Goal: Task Accomplishment & Management: Use online tool/utility

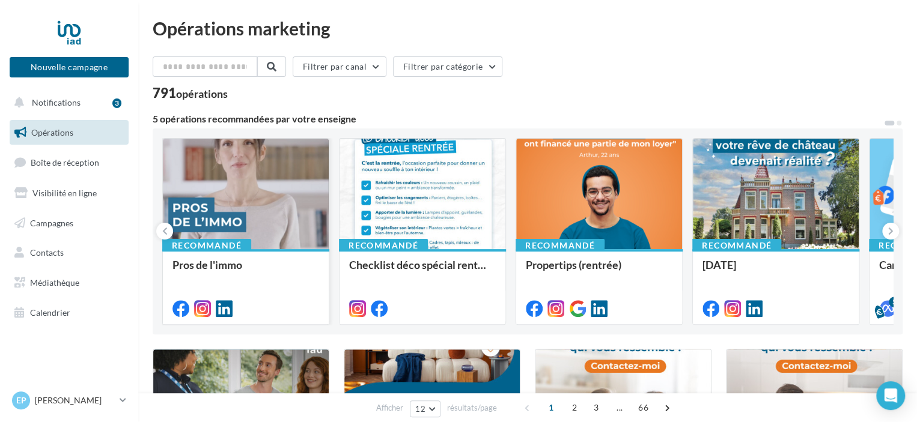
click at [213, 218] on div at bounding box center [246, 195] width 166 height 112
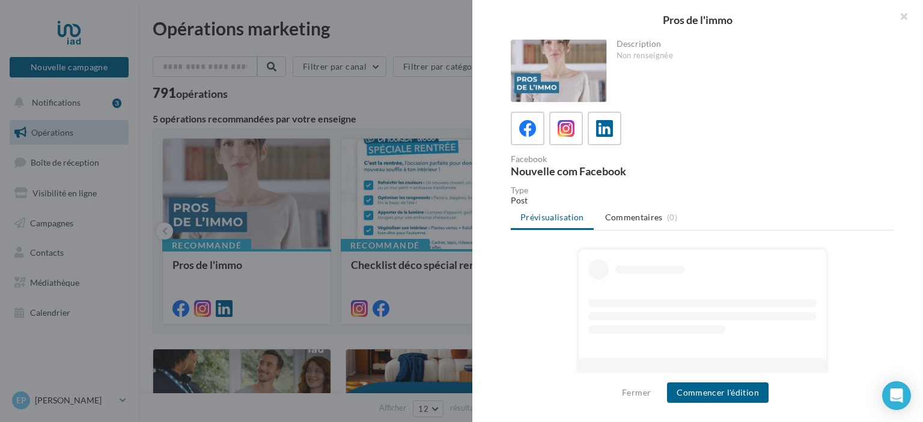
click at [550, 217] on ul "Prévisualisation Commentaires (0)" at bounding box center [702, 219] width 383 height 24
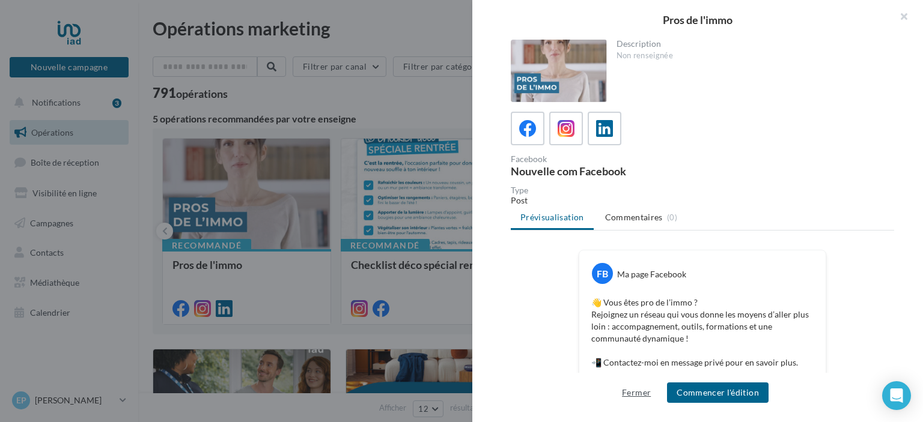
click at [636, 396] on button "Fermer" at bounding box center [636, 393] width 38 height 14
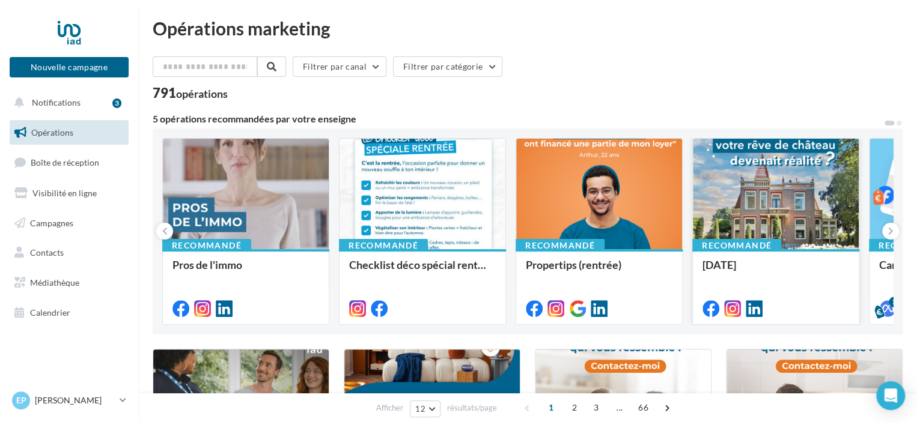
click at [777, 217] on div at bounding box center [776, 195] width 166 height 112
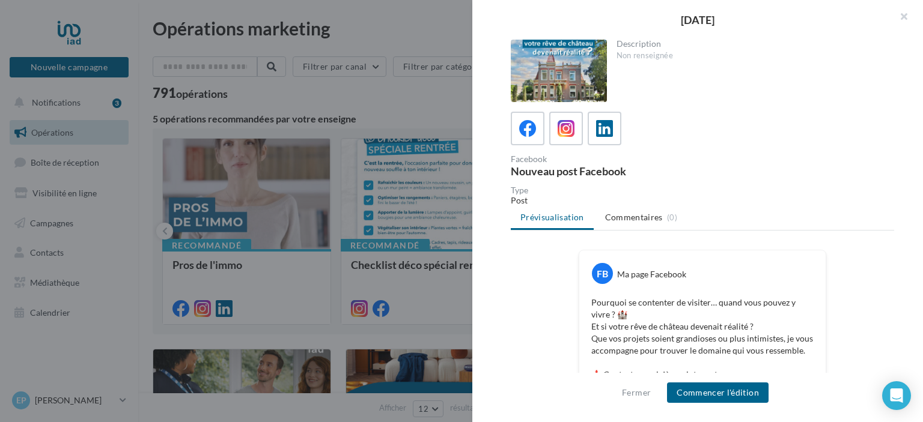
scroll to position [120, 0]
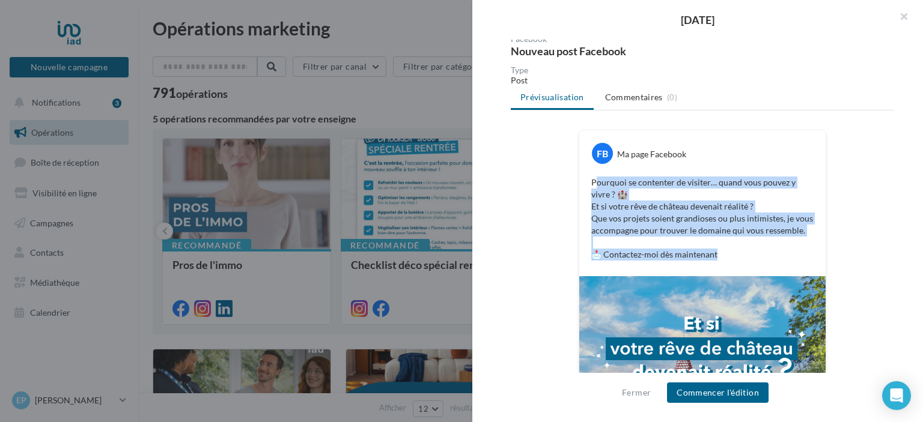
drag, startPoint x: 592, startPoint y: 180, endPoint x: 770, endPoint y: 272, distance: 200.2
click at [770, 264] on div "Pourquoi se contenter de visiter… quand vous pouvez y vivre ? 🏰 Et si votre rêv…" at bounding box center [702, 219] width 240 height 90
click at [596, 177] on p "Pourquoi se contenter de visiter… quand vous pouvez y vivre ? 🏰 Et si votre rêv…" at bounding box center [702, 219] width 222 height 84
drag, startPoint x: 588, startPoint y: 181, endPoint x: 752, endPoint y: 273, distance: 188.5
click at [752, 264] on div "Pourquoi se contenter de visiter… quand vous pouvez y vivre ? 🏰 Et si votre rêv…" at bounding box center [702, 219] width 240 height 90
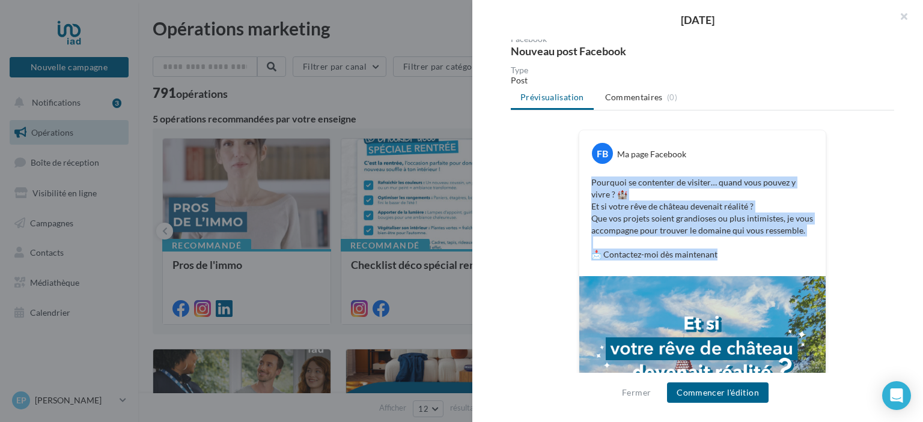
copy p "Pourquoi se contenter de visiter… quand vous pouvez y vivre ? 🏰 Et si votre rêv…"
click at [421, 139] on div at bounding box center [461, 211] width 923 height 422
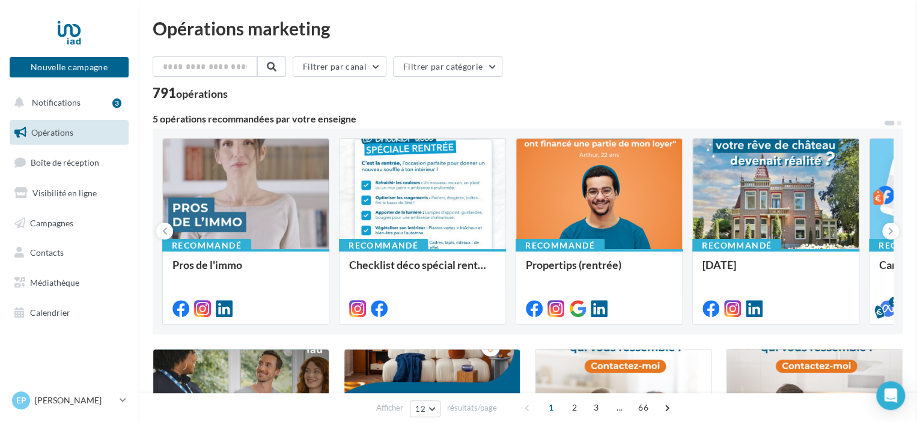
click at [788, 187] on div at bounding box center [776, 195] width 166 height 112
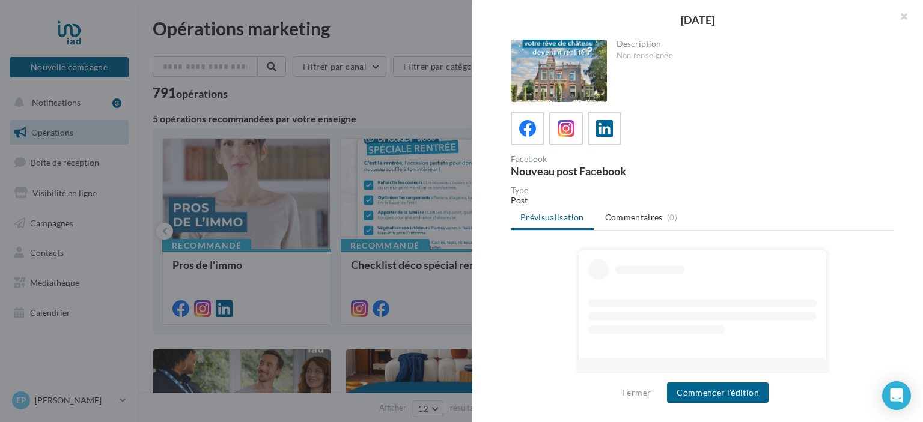
click at [569, 57] on div at bounding box center [559, 71] width 96 height 62
click at [721, 394] on button "Commencer l'édition" at bounding box center [718, 393] width 102 height 20
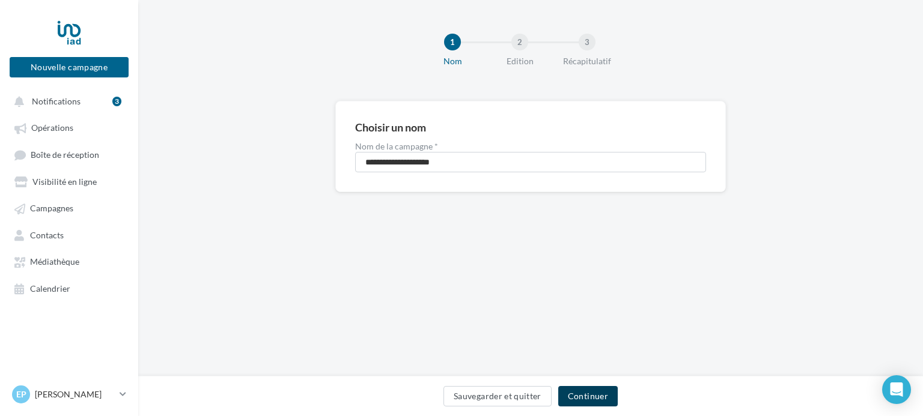
click at [603, 391] on button "Continuer" at bounding box center [587, 396] width 59 height 20
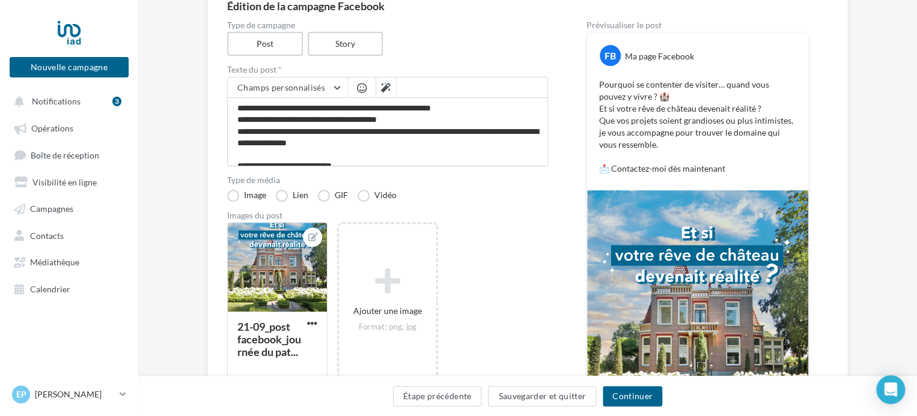
scroll to position [180, 0]
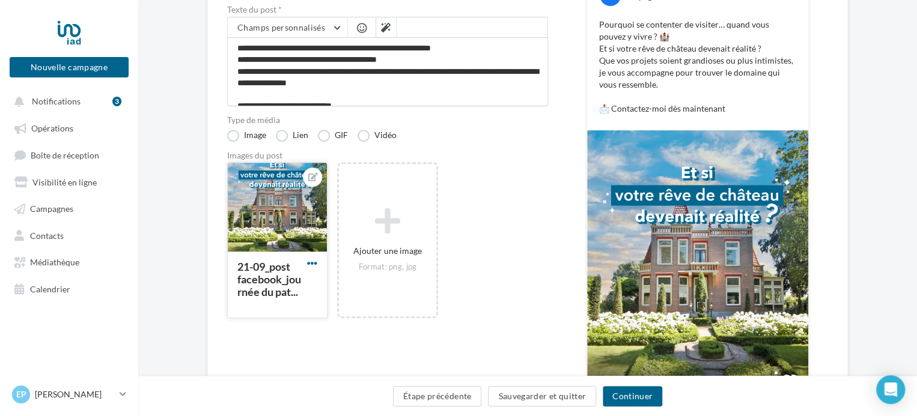
click at [315, 263] on span "button" at bounding box center [312, 263] width 10 height 10
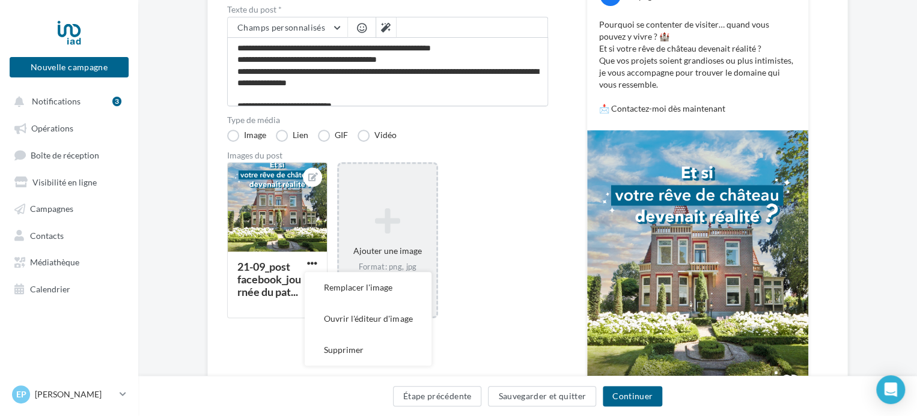
scroll to position [287, 0]
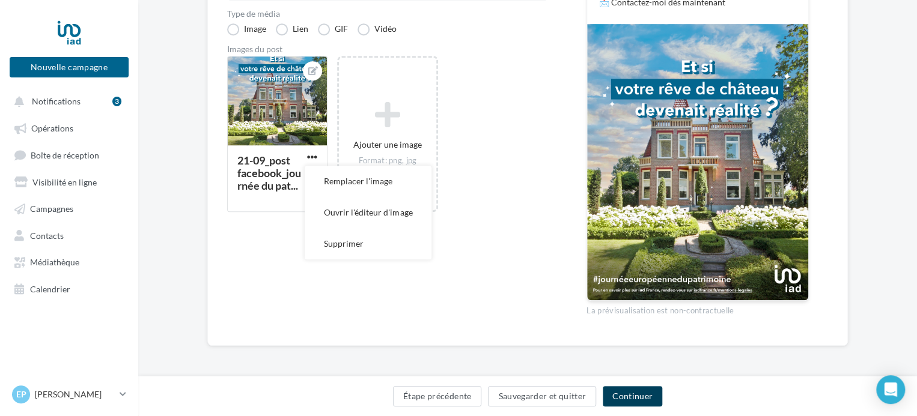
click at [625, 394] on button "Continuer" at bounding box center [632, 396] width 59 height 20
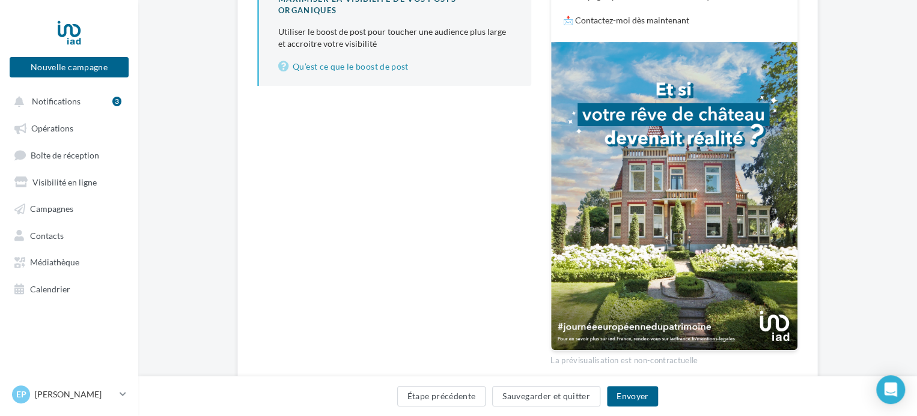
scroll to position [317, 0]
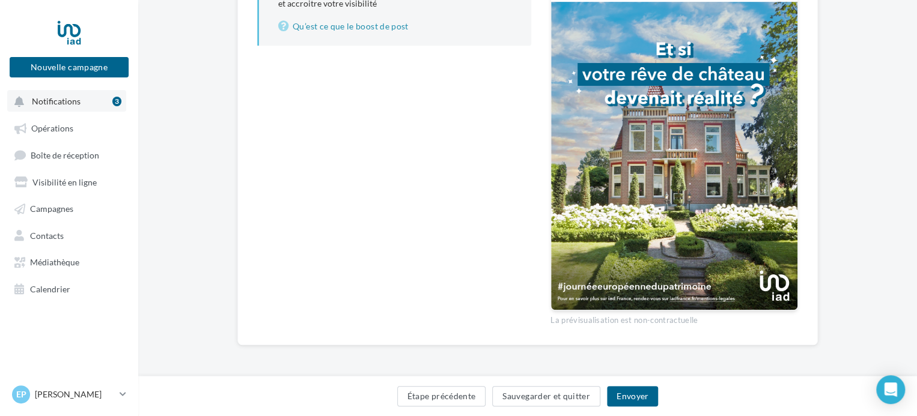
click at [43, 96] on span "Notifications" at bounding box center [56, 101] width 49 height 10
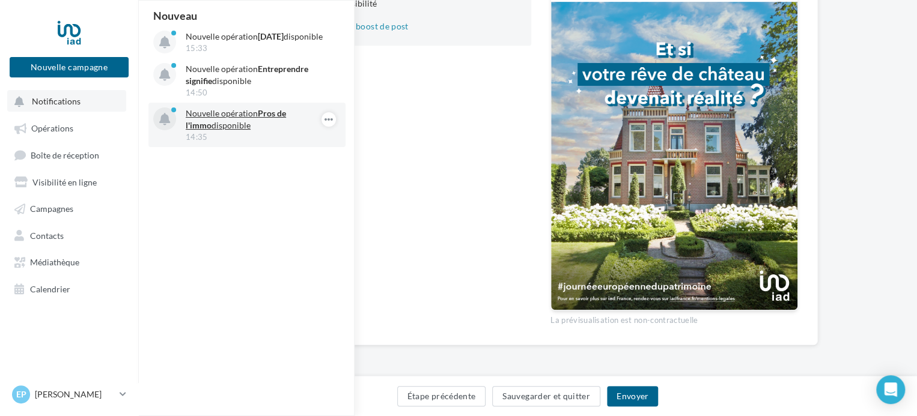
click at [229, 125] on p "Nouvelle opération Pros de l'immo disponible" at bounding box center [255, 120] width 139 height 24
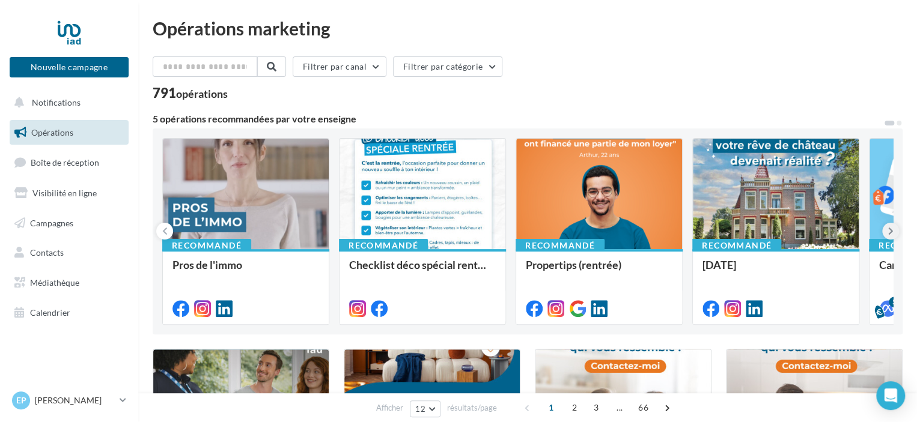
click at [892, 231] on icon at bounding box center [890, 231] width 5 height 12
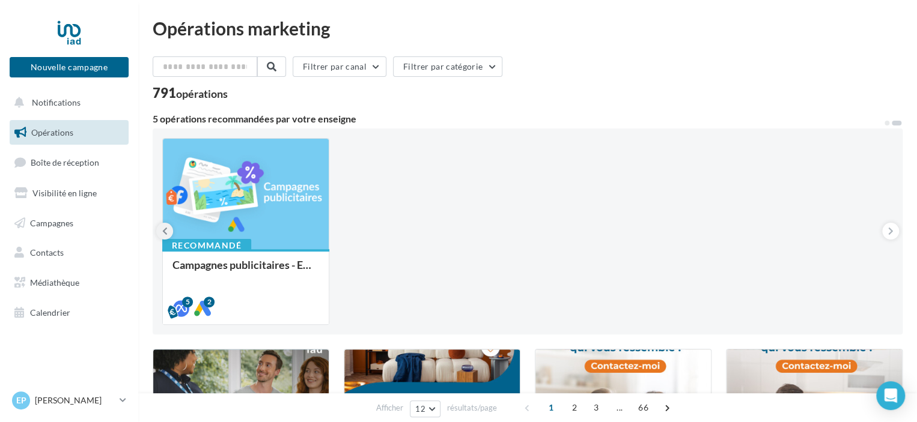
click at [168, 230] on button at bounding box center [164, 231] width 17 height 17
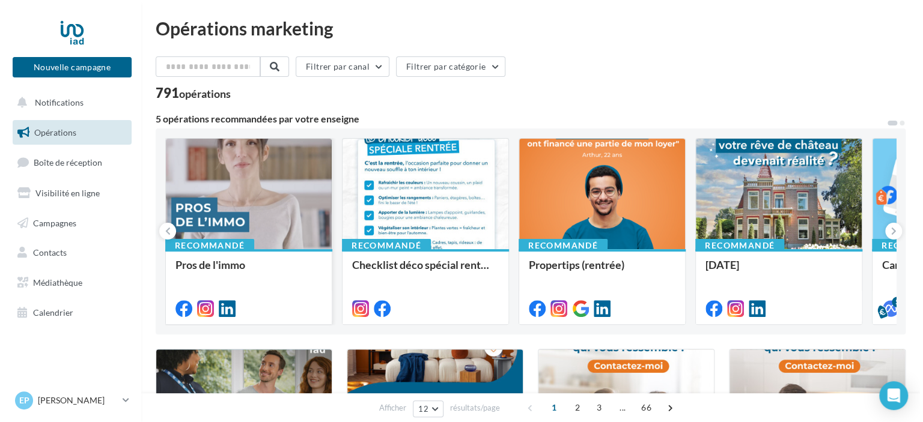
scroll to position [120, 0]
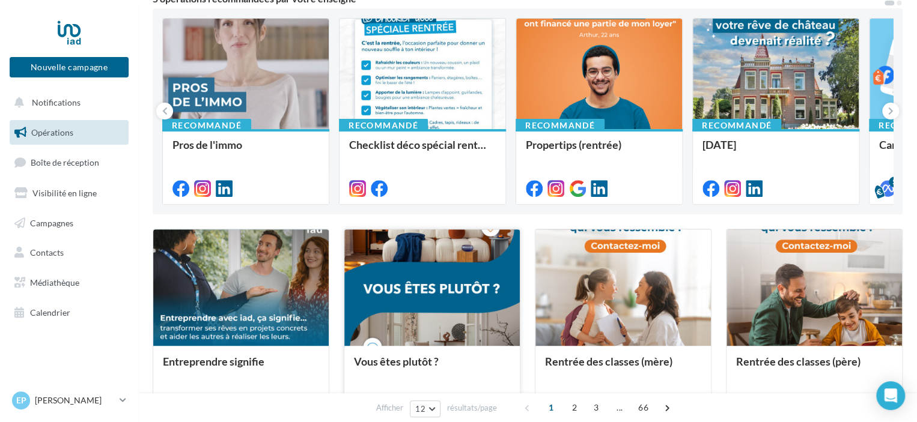
click at [430, 297] on div at bounding box center [431, 289] width 175 height 118
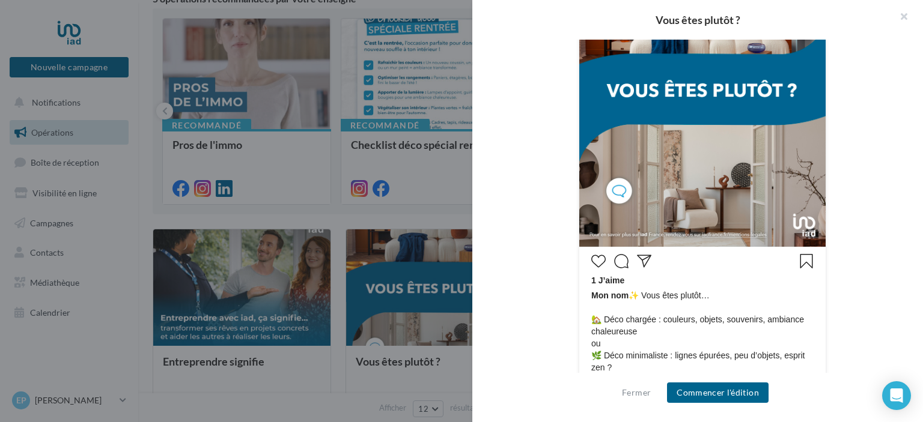
scroll to position [537, 0]
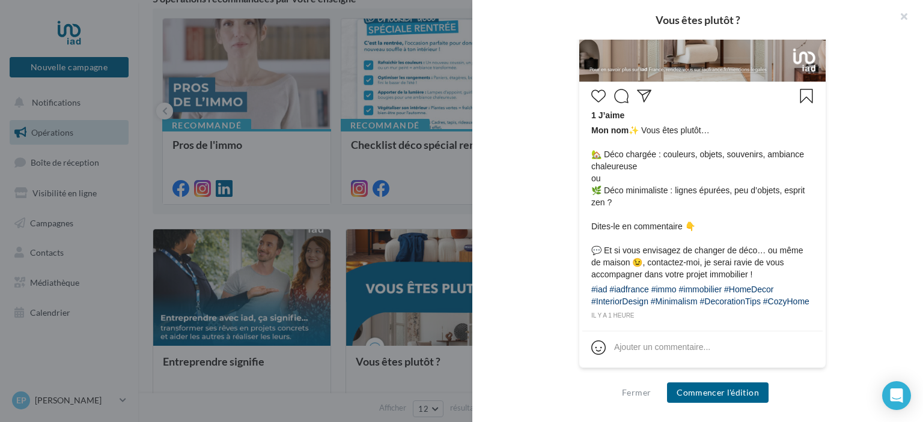
drag, startPoint x: 633, startPoint y: 120, endPoint x: 740, endPoint y: 303, distance: 213.0
click at [740, 303] on div "1 J’aime Mon nom ✨ Vous êtes plutôt… 🏡 Déco chargée : couleurs, objets, souveni…" at bounding box center [702, 203] width 240 height 237
copy div "✨ Vous êtes plutôt… 🏡 Déco chargée : couleurs, objets, souvenirs, ambiance chal…"
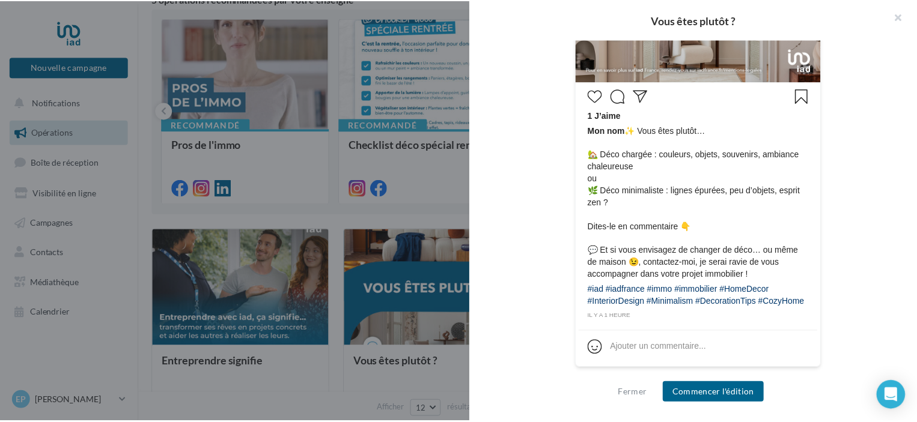
scroll to position [236, 0]
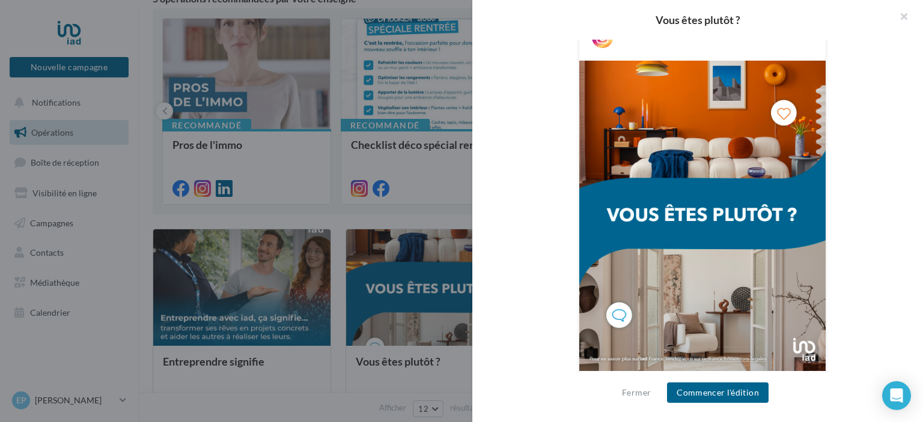
click at [706, 232] on img at bounding box center [702, 216] width 246 height 311
click at [120, 245] on div at bounding box center [461, 211] width 923 height 422
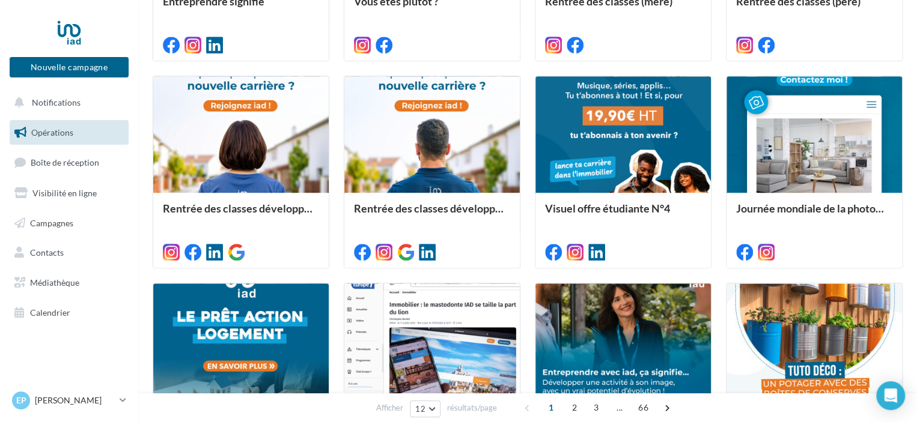
scroll to position [634, 0]
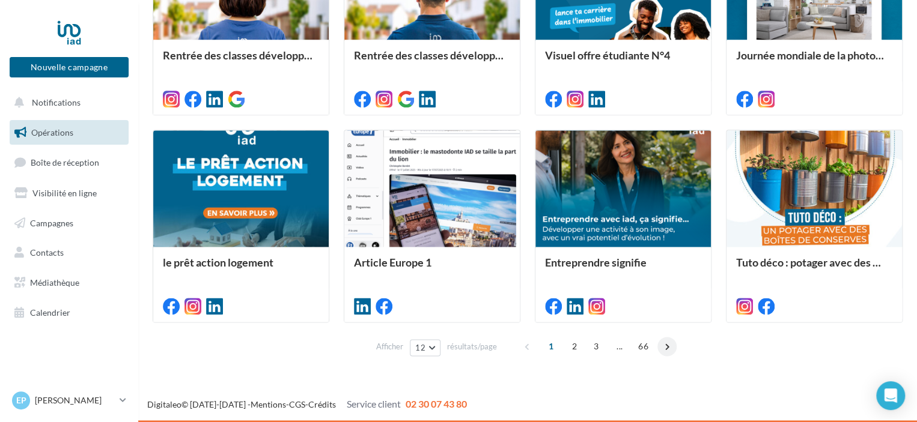
click at [662, 342] on span at bounding box center [666, 346] width 19 height 19
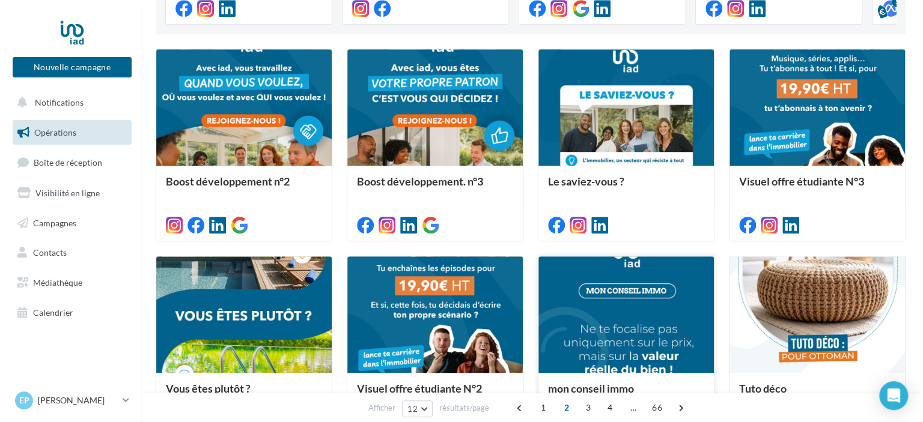
scroll to position [360, 0]
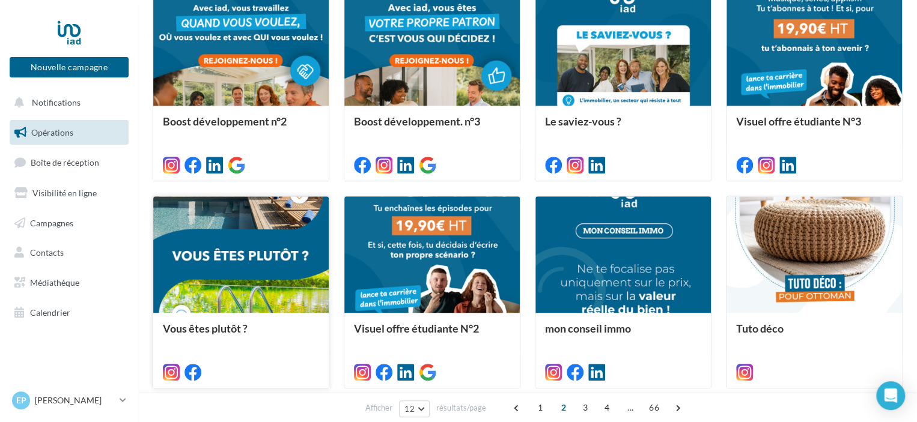
click at [238, 273] on div at bounding box center [240, 255] width 175 height 118
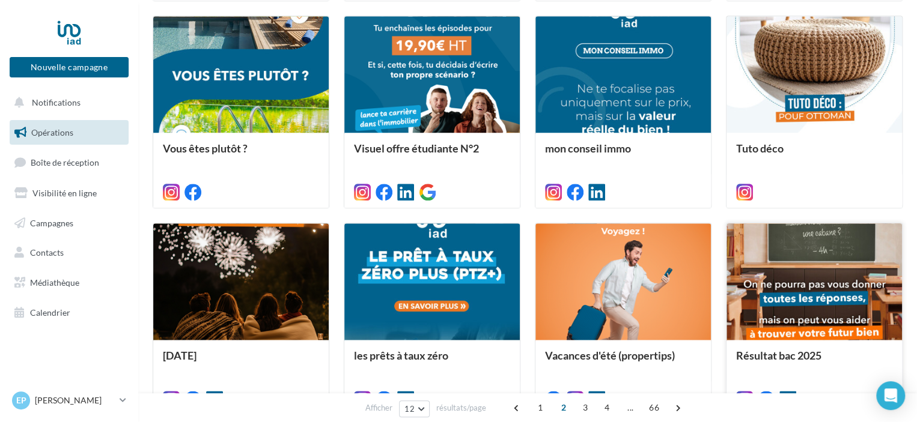
scroll to position [634, 0]
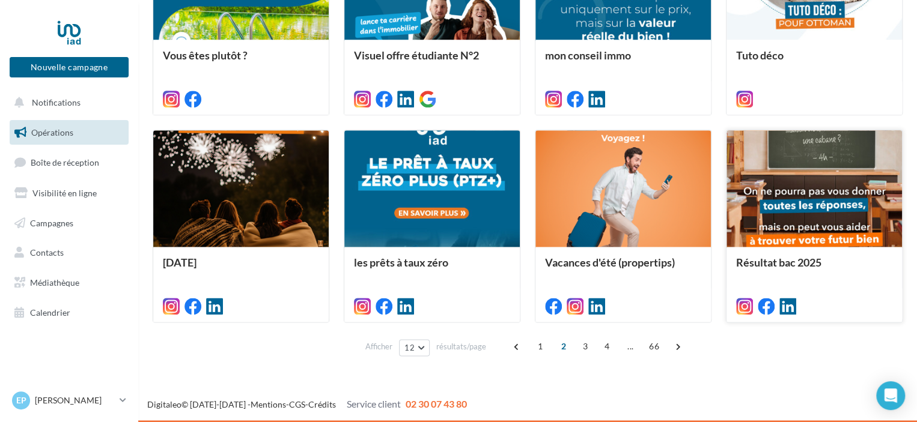
click at [836, 205] on div at bounding box center [813, 189] width 175 height 118
click at [676, 345] on span at bounding box center [677, 346] width 19 height 19
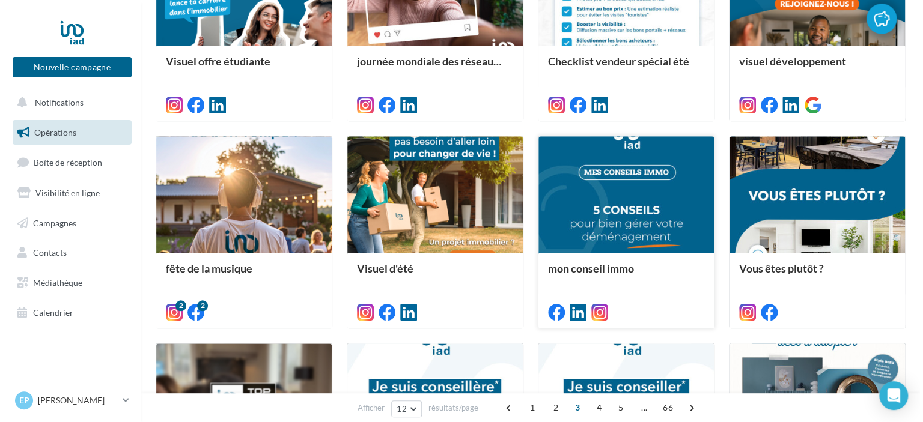
scroll to position [240, 0]
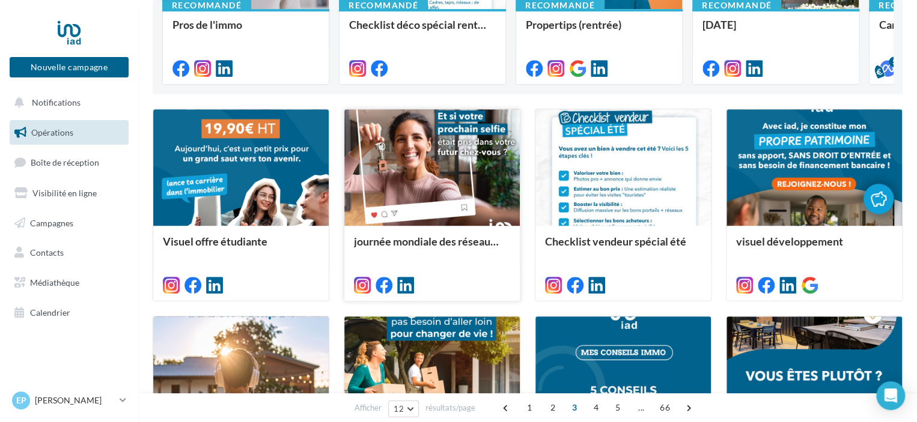
click at [471, 158] on div at bounding box center [431, 168] width 175 height 118
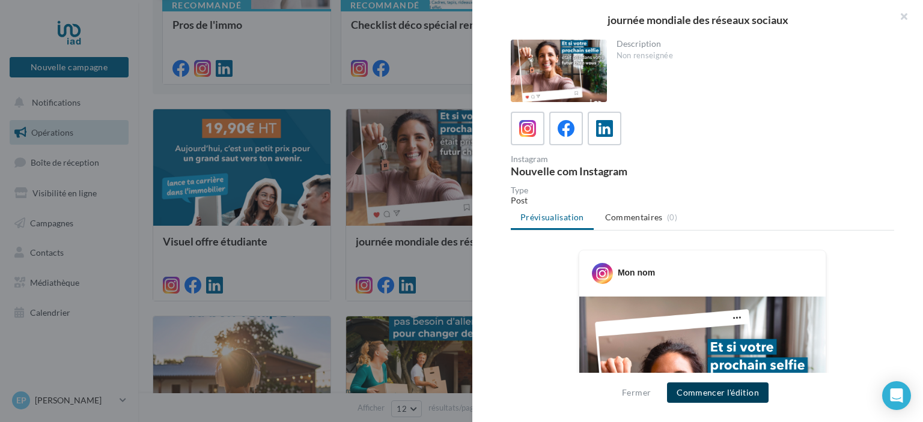
click at [733, 394] on button "Commencer l'édition" at bounding box center [718, 393] width 102 height 20
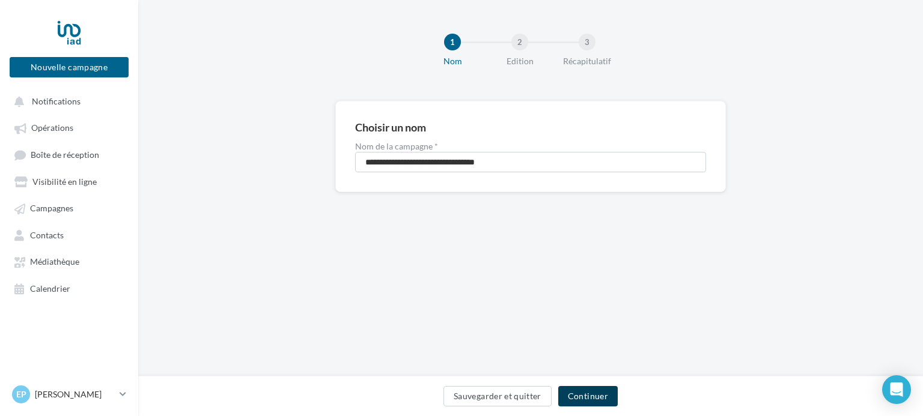
click at [600, 388] on button "Continuer" at bounding box center [587, 396] width 59 height 20
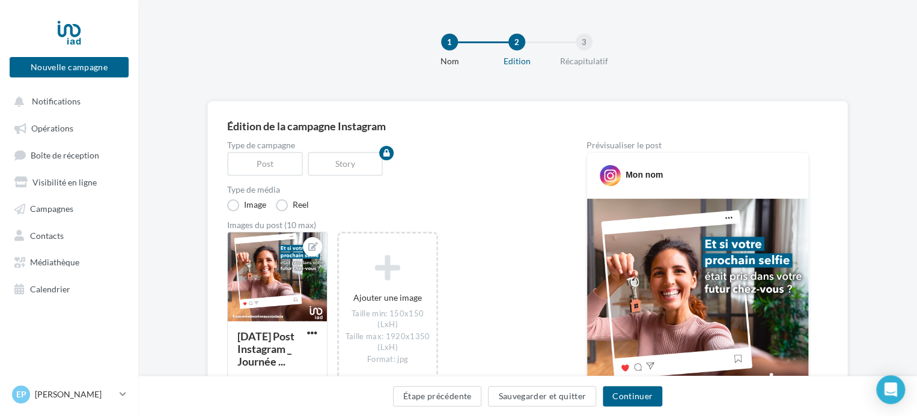
scroll to position [240, 0]
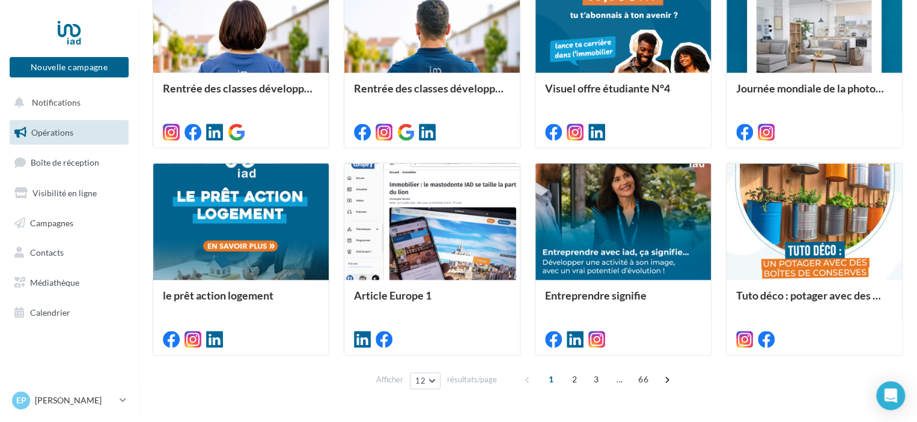
scroll to position [634, 0]
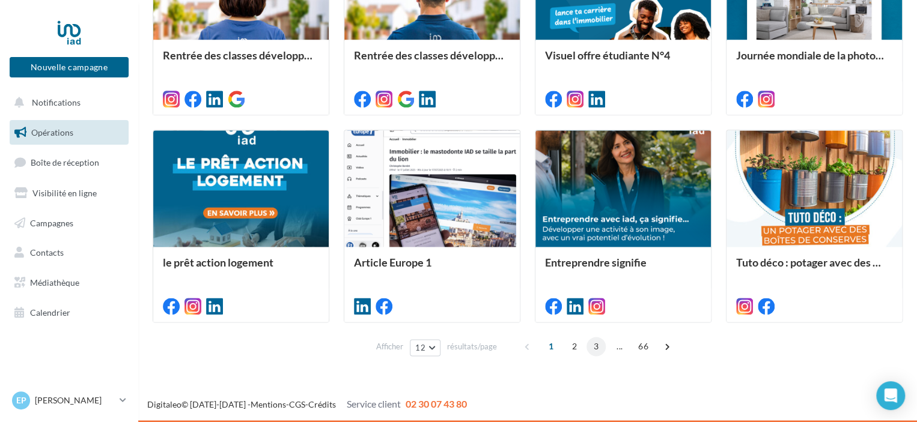
click at [597, 344] on span "3" at bounding box center [595, 346] width 19 height 19
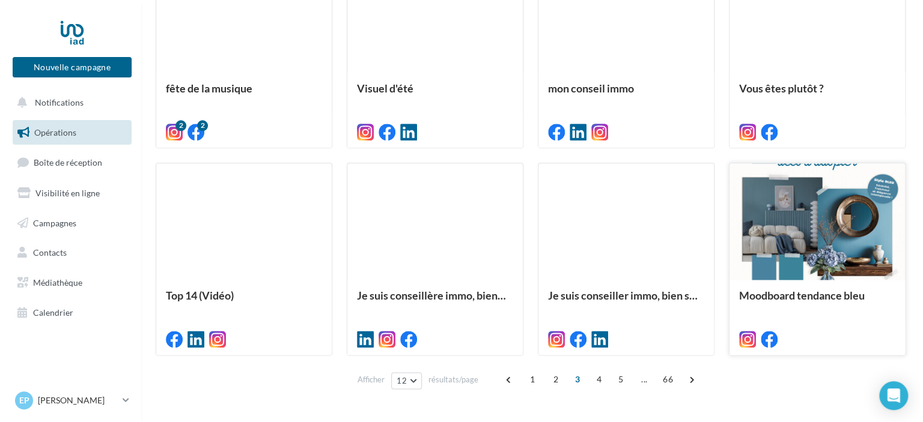
scroll to position [421, 0]
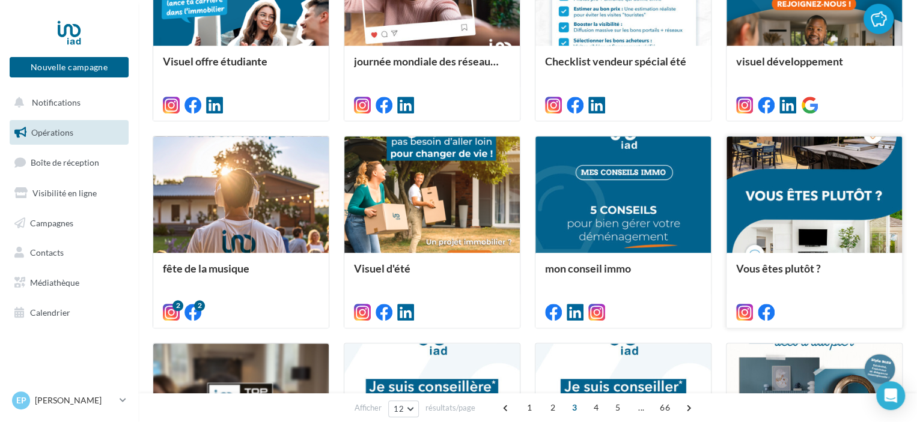
click at [796, 208] on div at bounding box center [813, 195] width 175 height 118
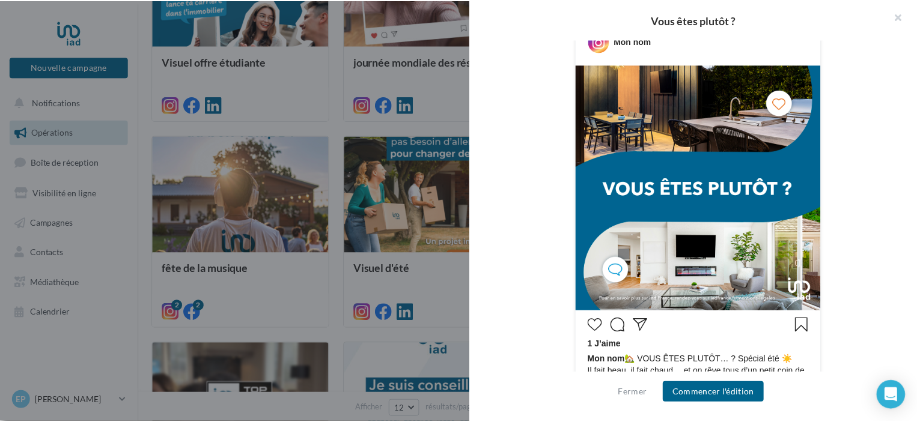
scroll to position [412, 0]
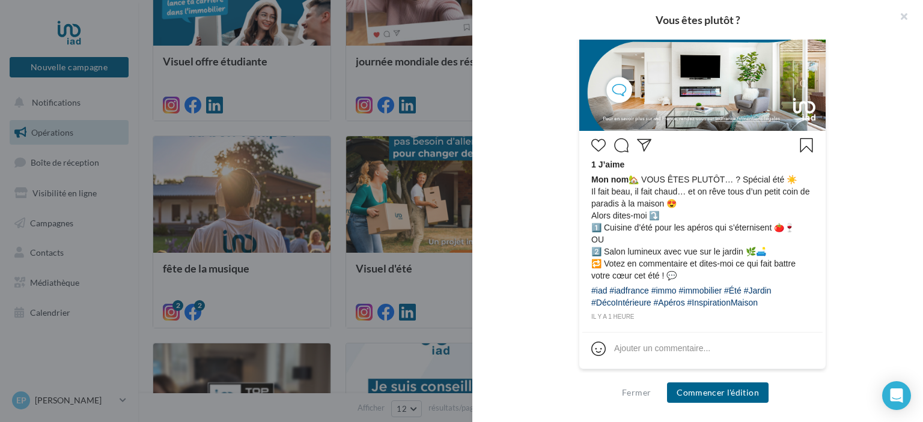
click at [446, 279] on div at bounding box center [461, 211] width 923 height 422
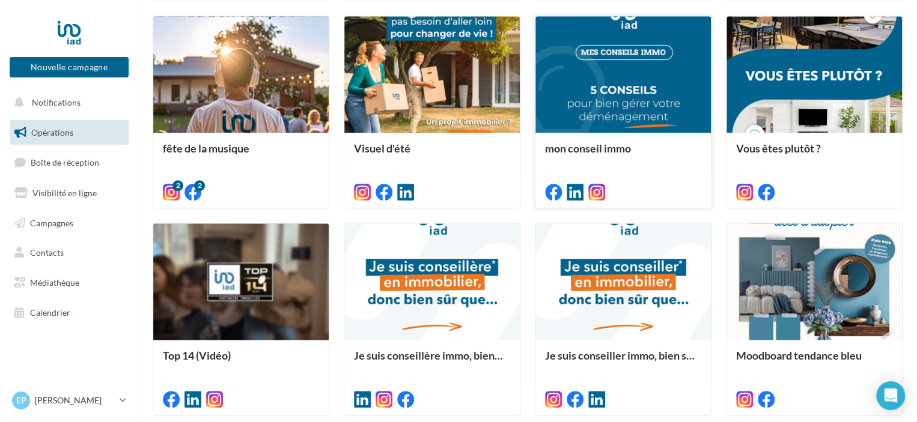
scroll to position [634, 0]
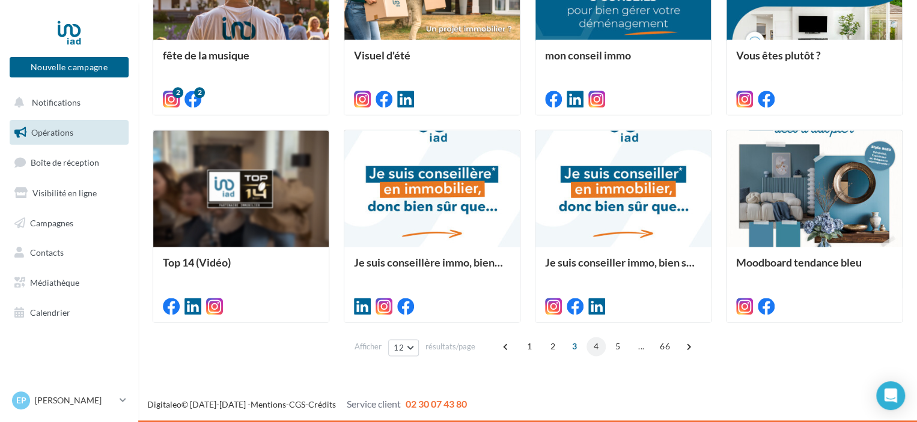
click at [591, 347] on span "4" at bounding box center [595, 346] width 19 height 19
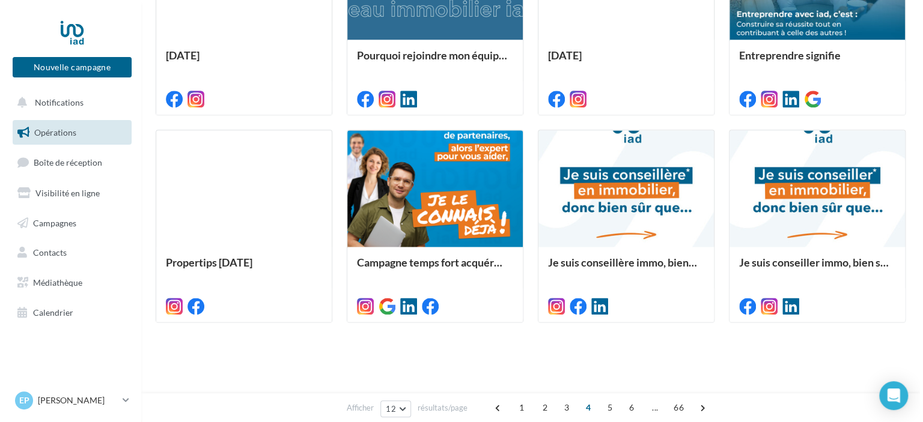
scroll to position [300, 0]
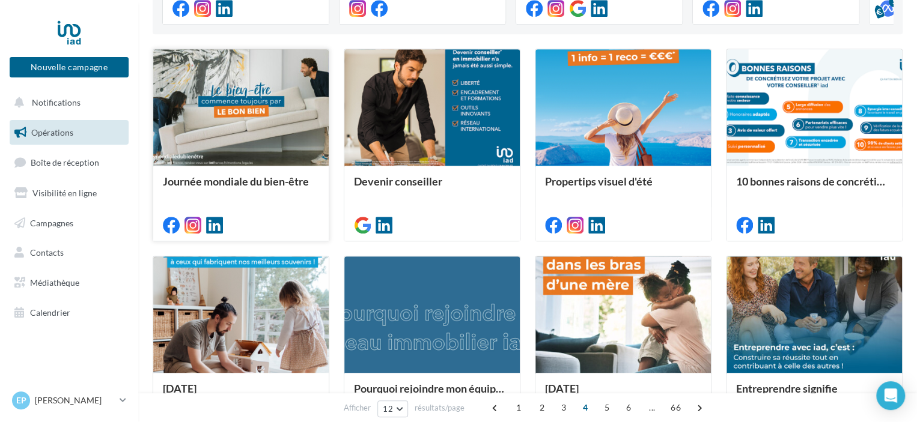
click at [241, 102] on div at bounding box center [240, 108] width 175 height 118
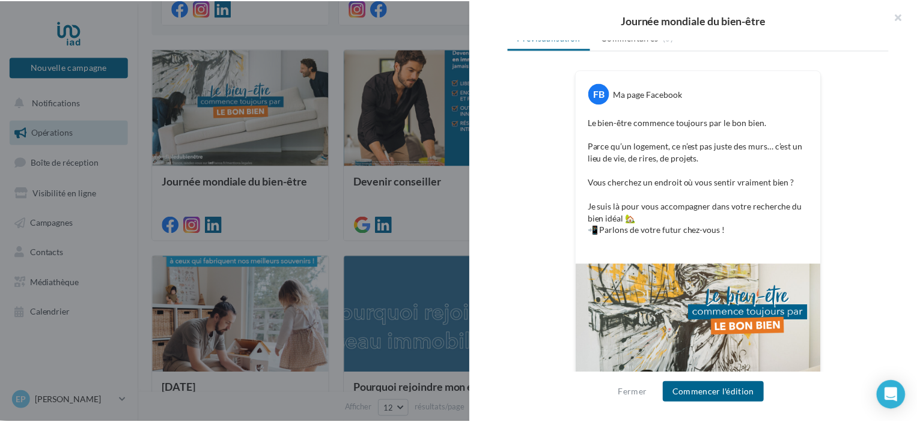
scroll to position [322, 0]
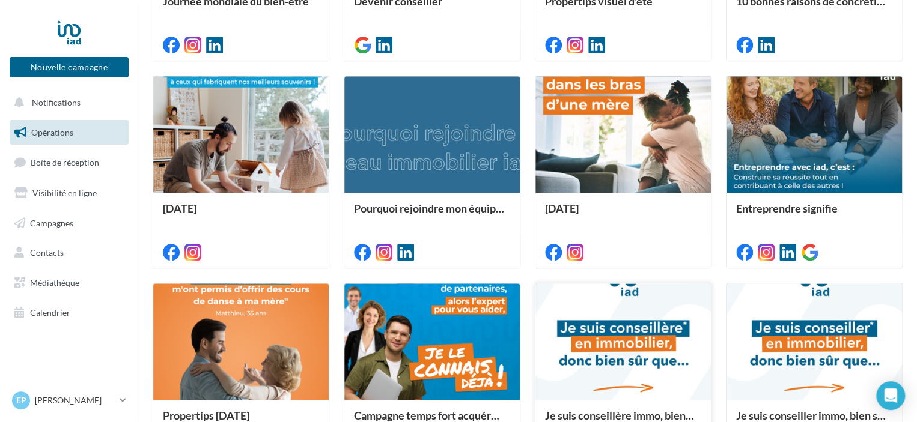
scroll to position [601, 0]
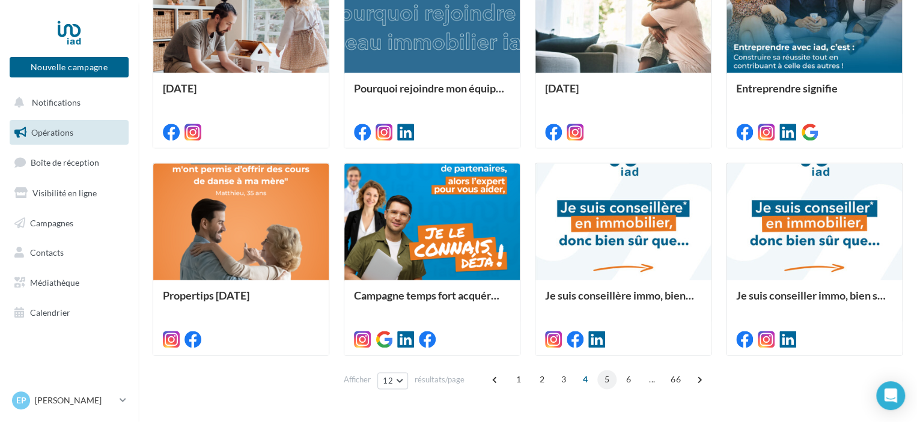
click at [602, 379] on span "5" at bounding box center [606, 379] width 19 height 19
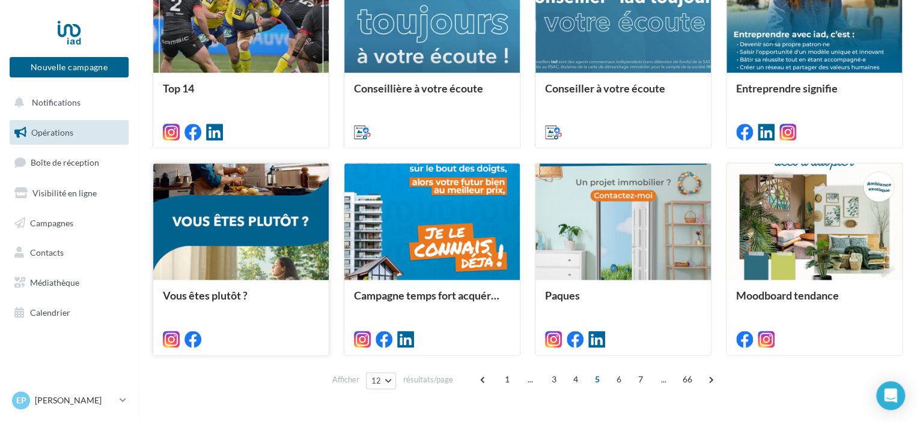
click at [256, 211] on div at bounding box center [240, 222] width 175 height 118
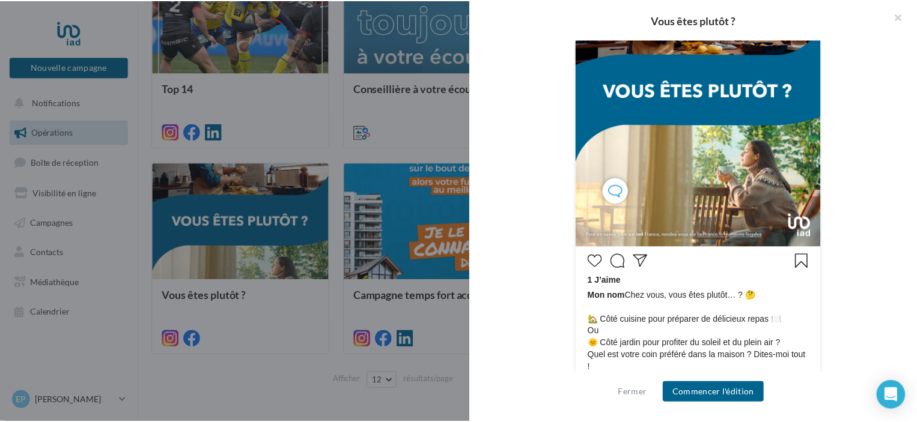
scroll to position [120, 0]
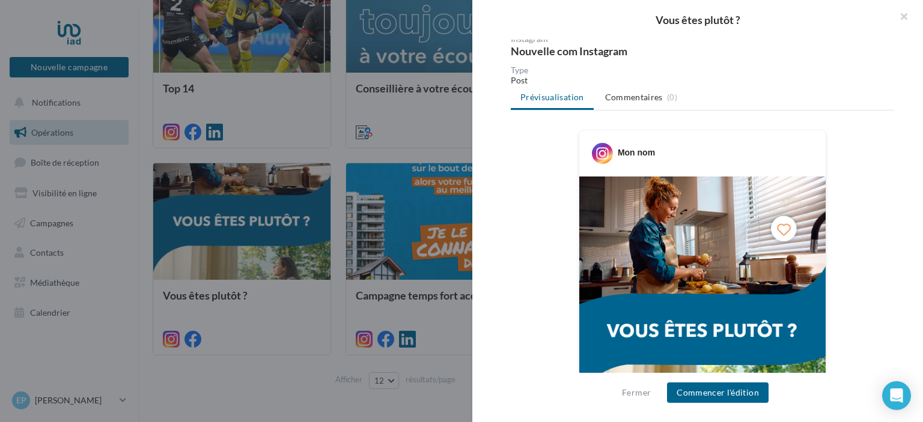
click at [308, 392] on div at bounding box center [461, 211] width 923 height 422
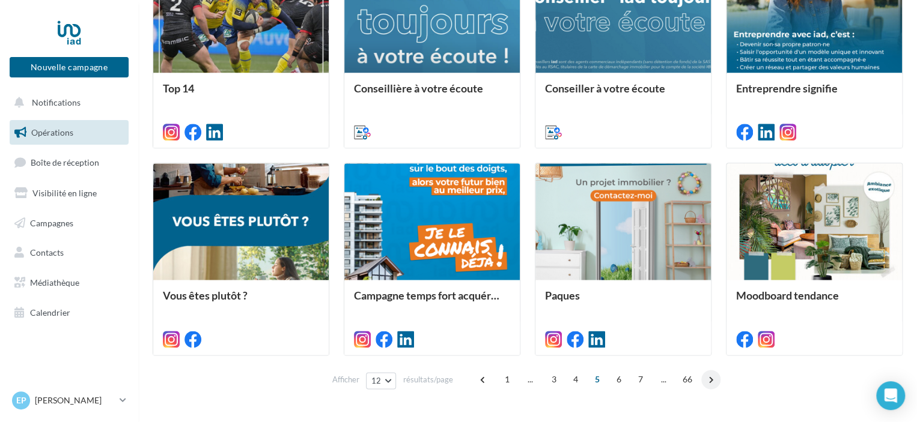
click at [709, 380] on span at bounding box center [710, 379] width 19 height 19
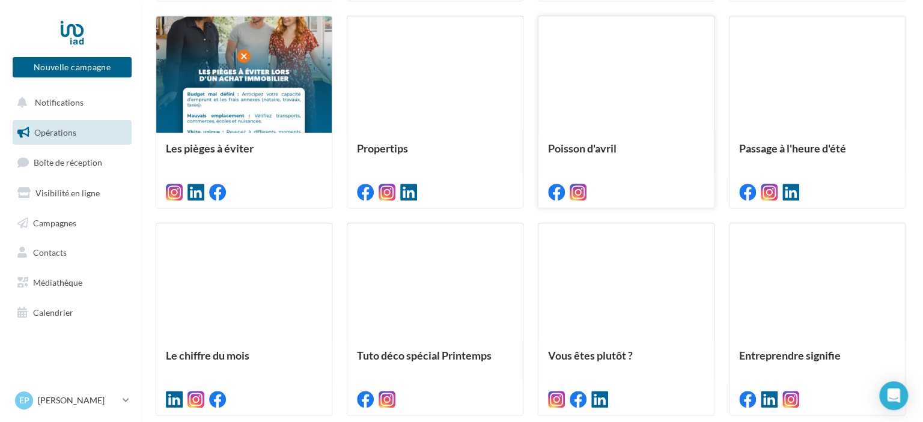
scroll to position [601, 0]
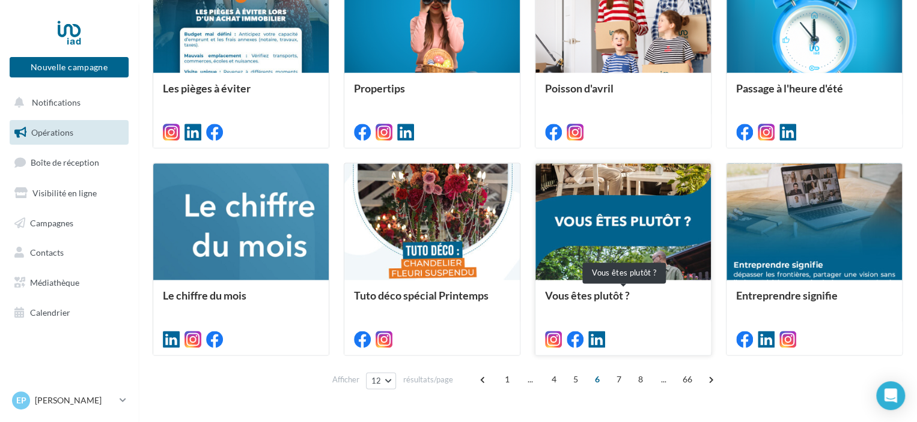
click at [633, 298] on div "Vous êtes plutôt ?" at bounding box center [623, 302] width 156 height 24
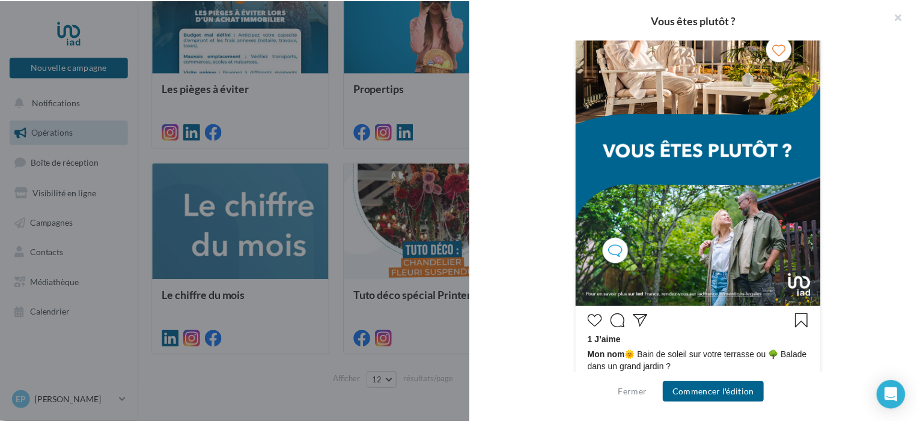
scroll to position [360, 0]
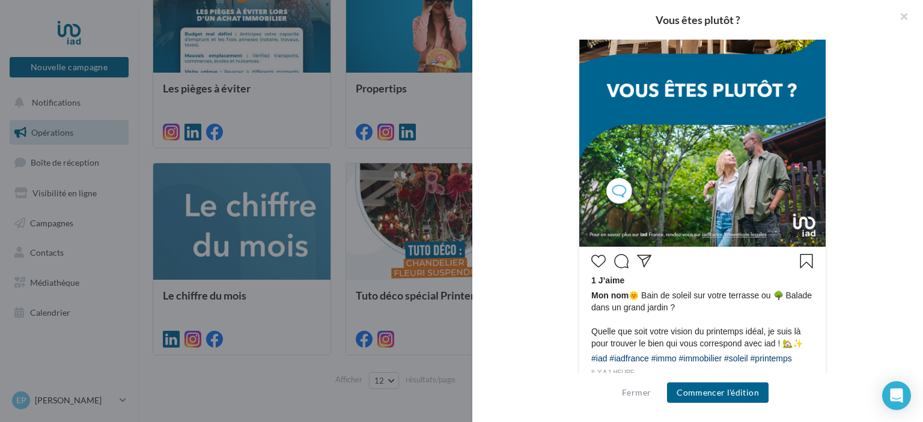
click at [372, 406] on div at bounding box center [461, 211] width 923 height 422
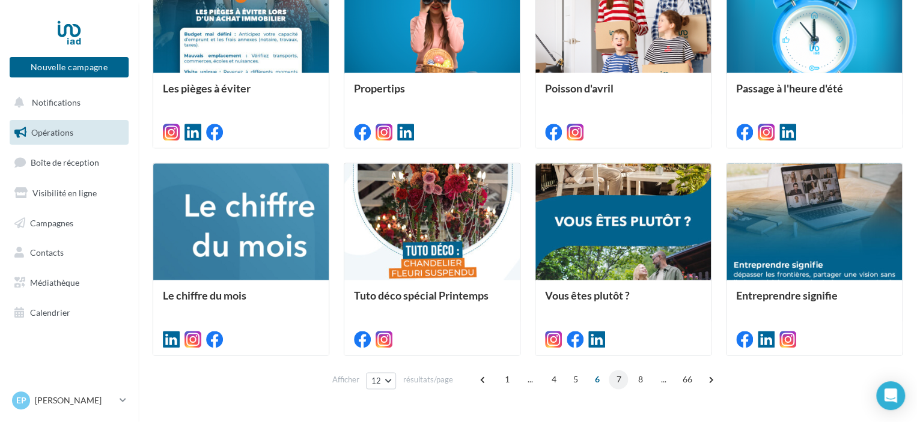
click at [615, 378] on span "7" at bounding box center [618, 379] width 19 height 19
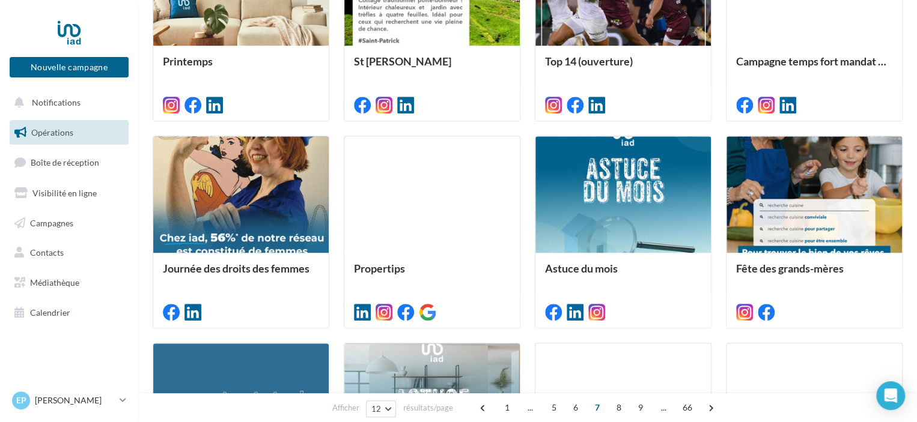
scroll to position [601, 0]
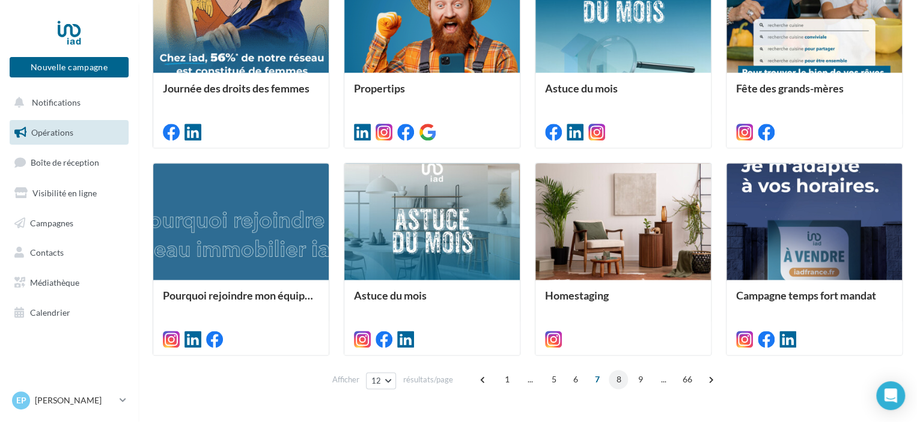
click at [616, 379] on span "8" at bounding box center [618, 379] width 19 height 19
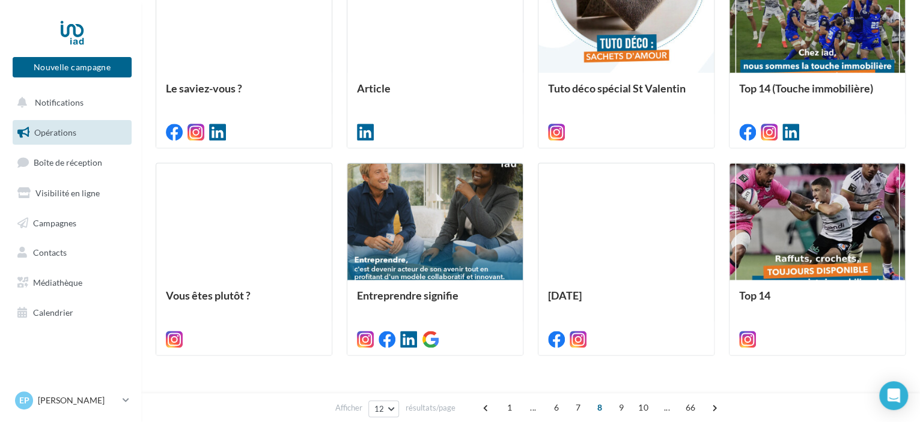
scroll to position [300, 0]
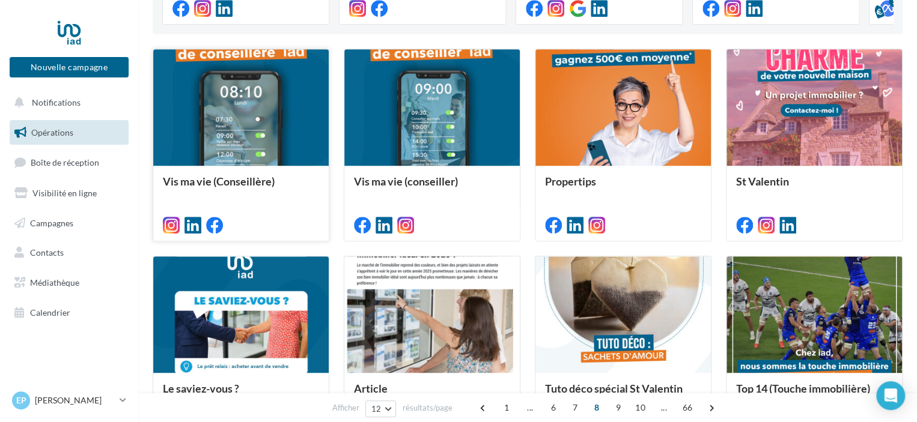
click at [237, 136] on div at bounding box center [240, 108] width 175 height 118
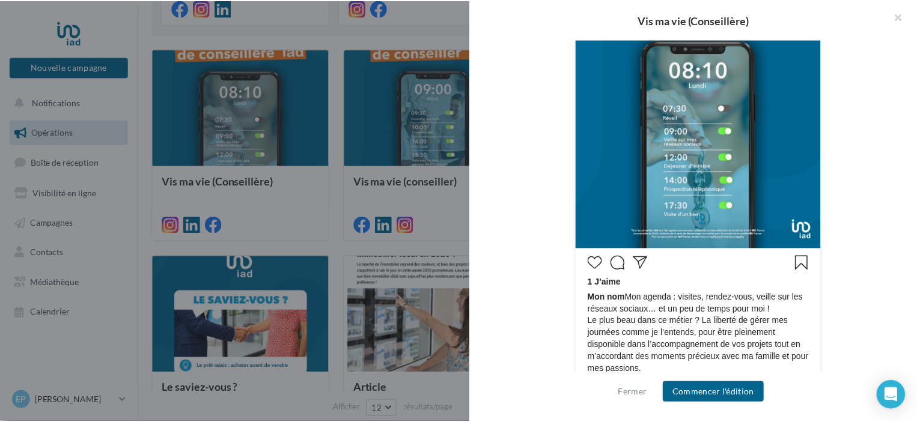
scroll to position [502, 0]
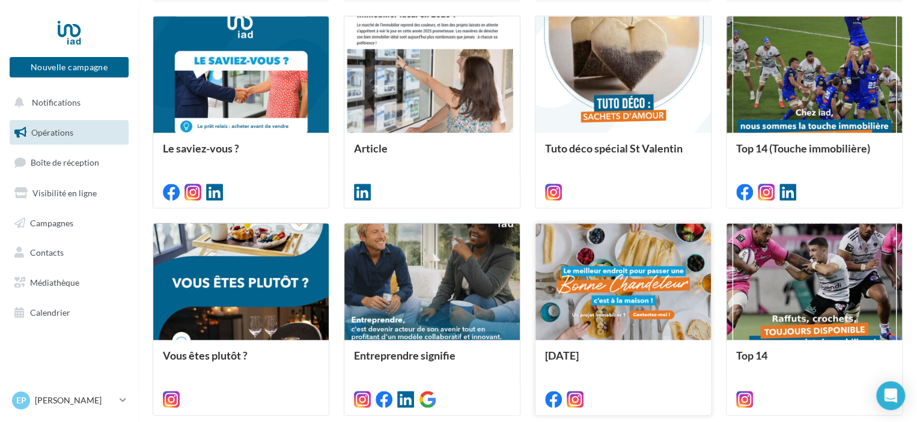
scroll to position [634, 0]
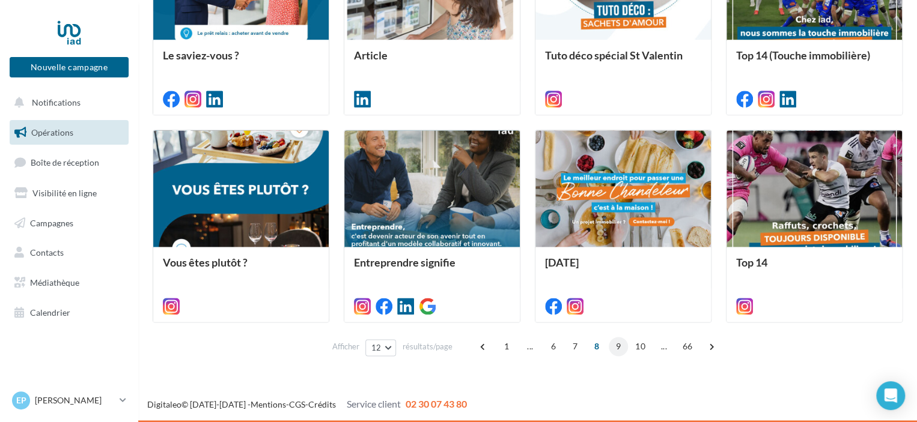
click at [615, 345] on span "9" at bounding box center [618, 346] width 19 height 19
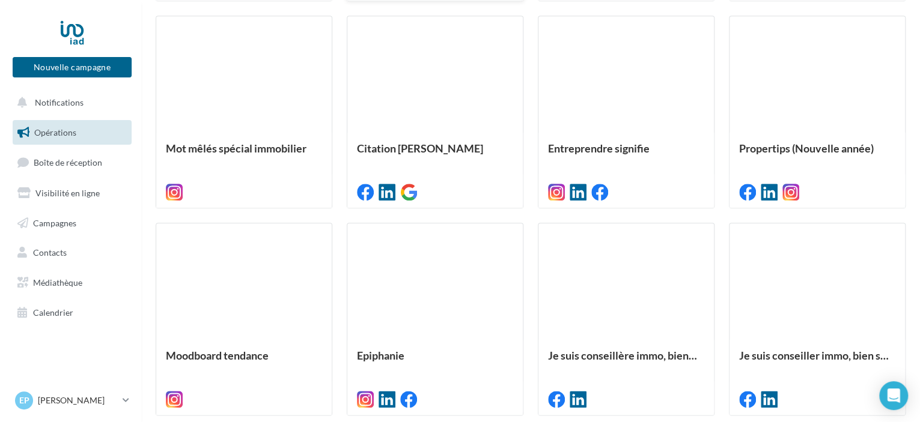
scroll to position [601, 0]
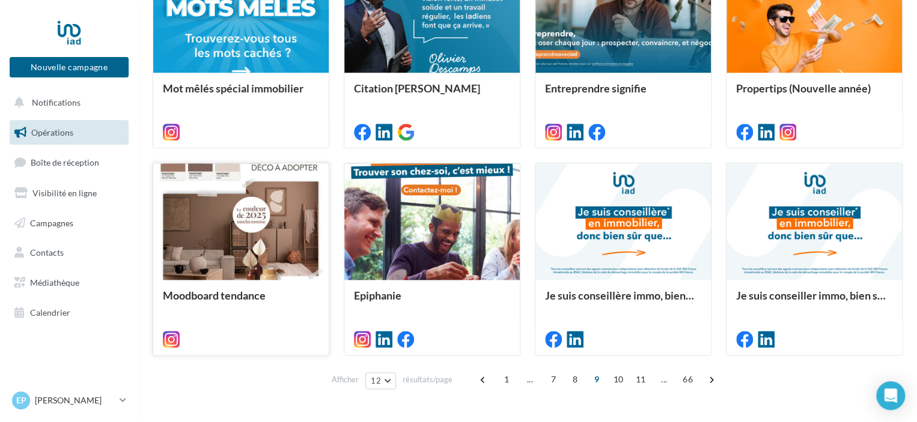
click at [226, 237] on div at bounding box center [240, 222] width 175 height 118
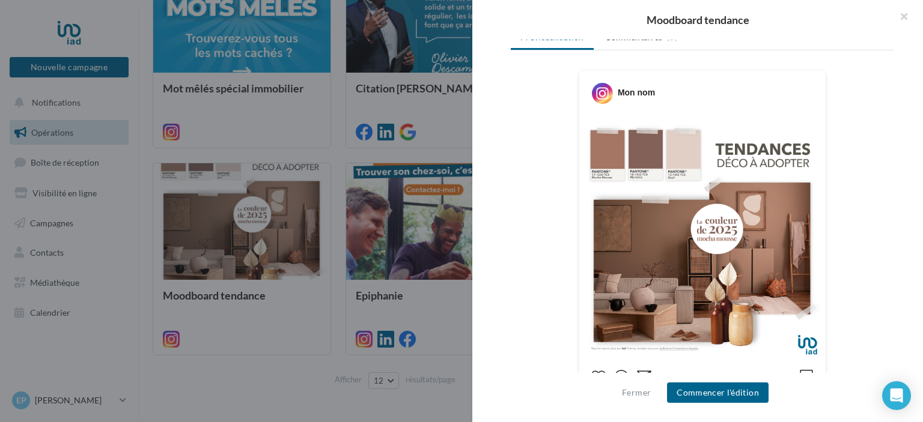
scroll to position [360, 0]
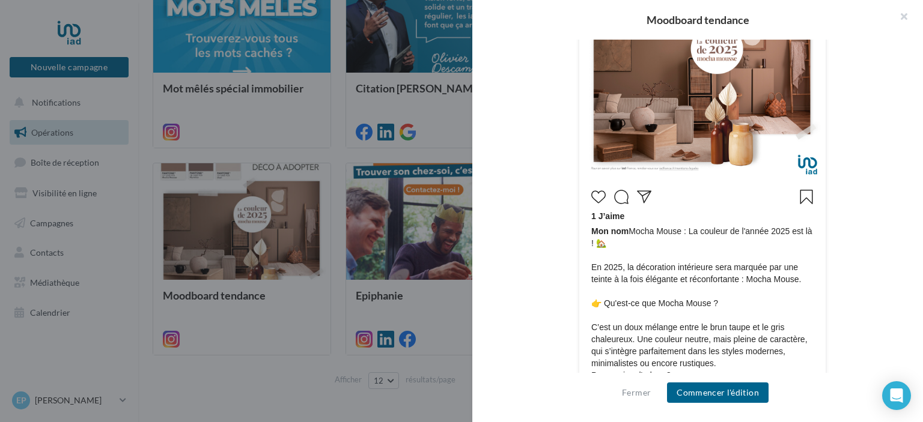
click at [153, 404] on div "Moodboard tendance Description Non renseignée Instagram Nouveau post Instagram …" at bounding box center [531, 404] width 756 height 0
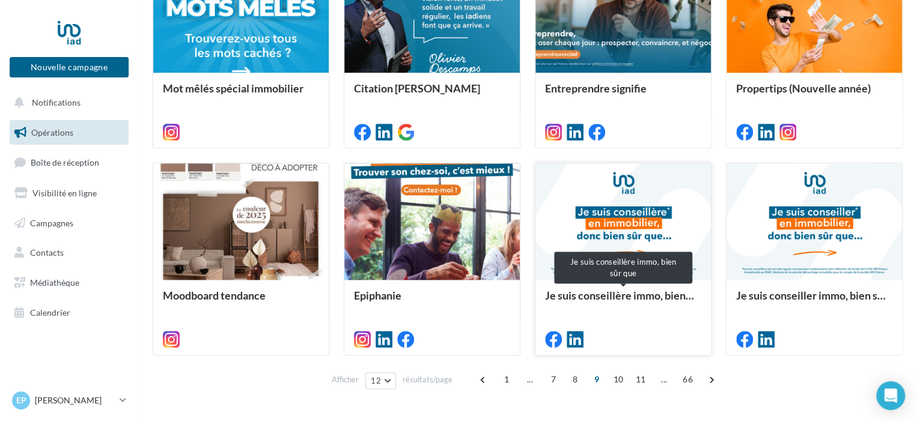
click at [633, 300] on div "Je suis conseillère immo, bien sûr que" at bounding box center [623, 302] width 156 height 24
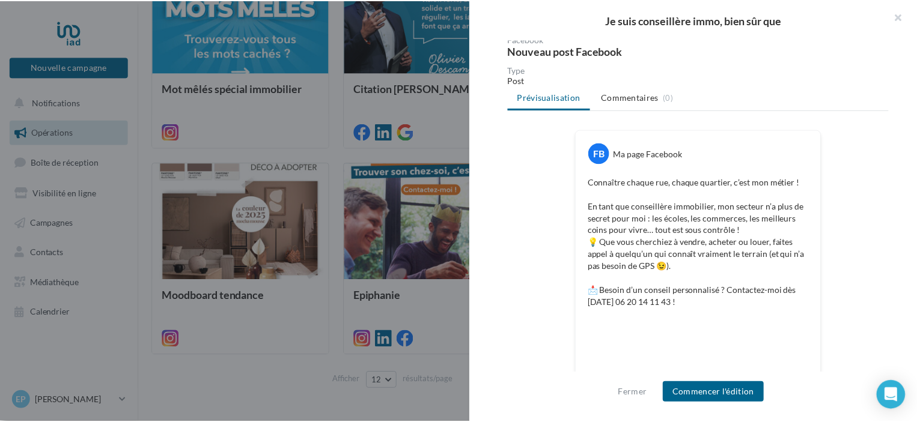
scroll to position [322, 0]
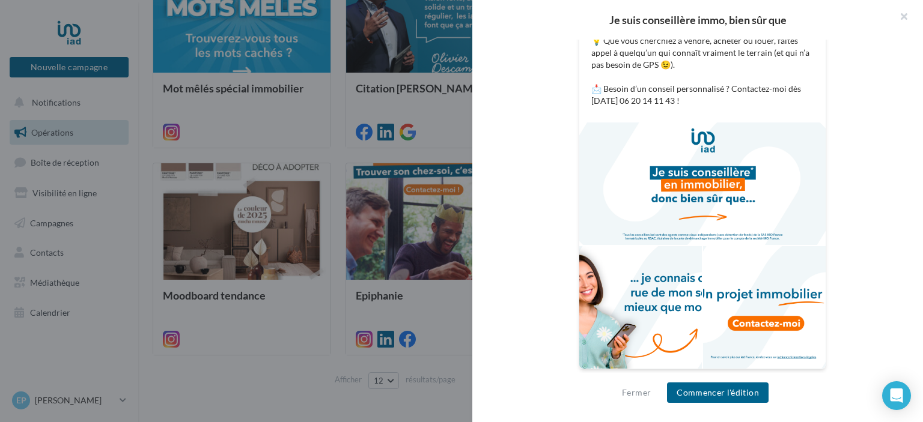
click at [722, 269] on div at bounding box center [764, 307] width 123 height 123
click at [455, 333] on div at bounding box center [461, 211] width 923 height 422
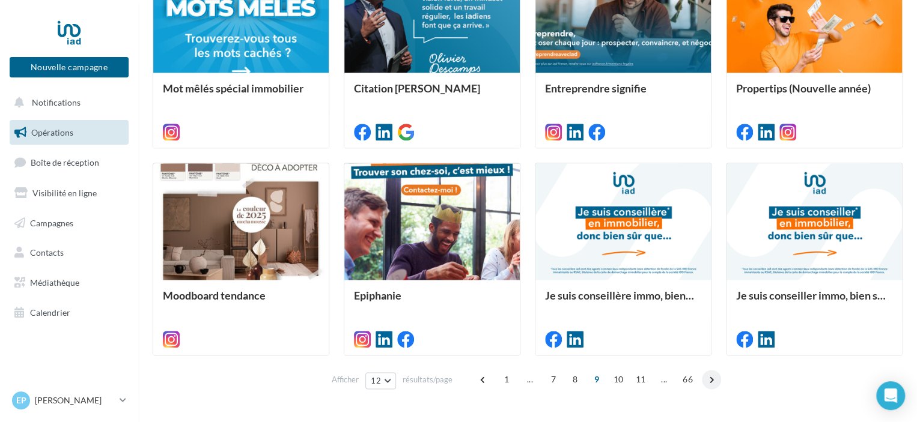
click at [707, 379] on span at bounding box center [711, 379] width 19 height 19
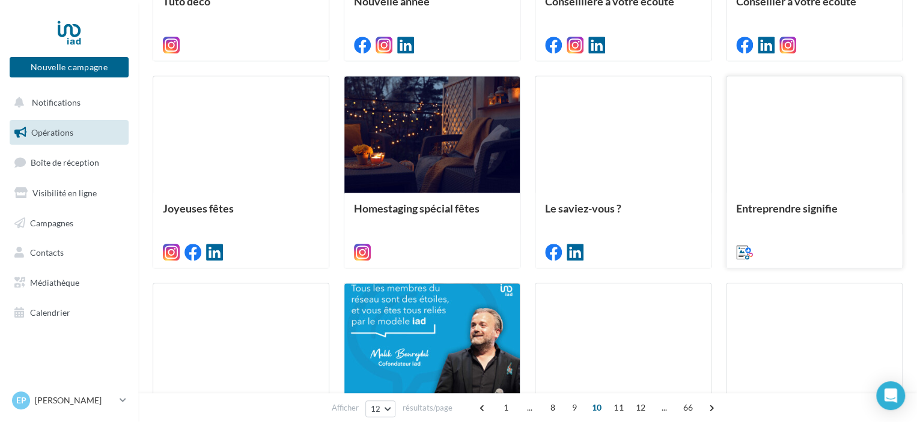
scroll to position [634, 0]
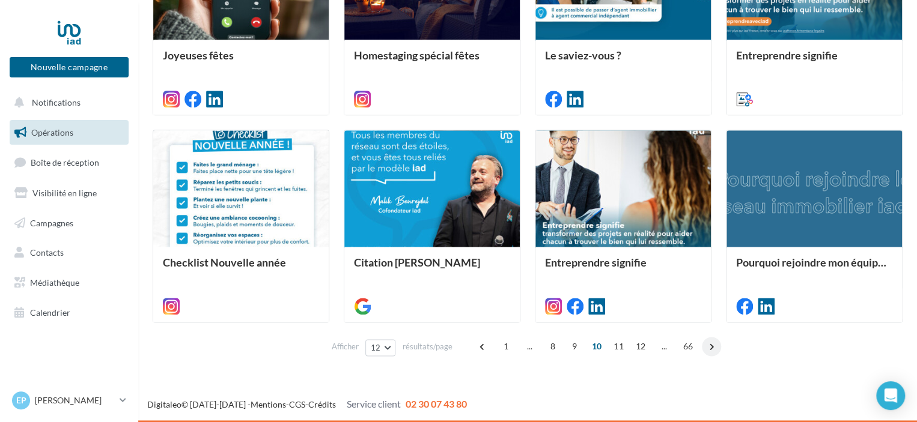
click at [706, 346] on span at bounding box center [711, 346] width 19 height 19
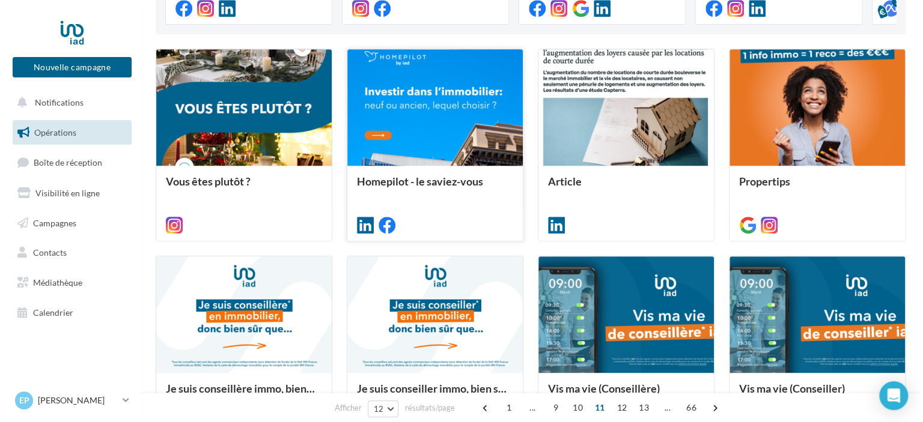
scroll to position [180, 0]
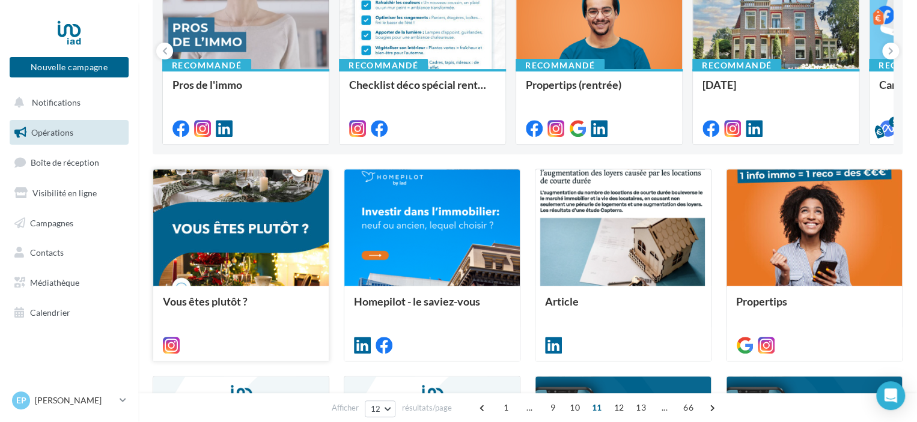
click at [274, 240] on div at bounding box center [240, 228] width 175 height 118
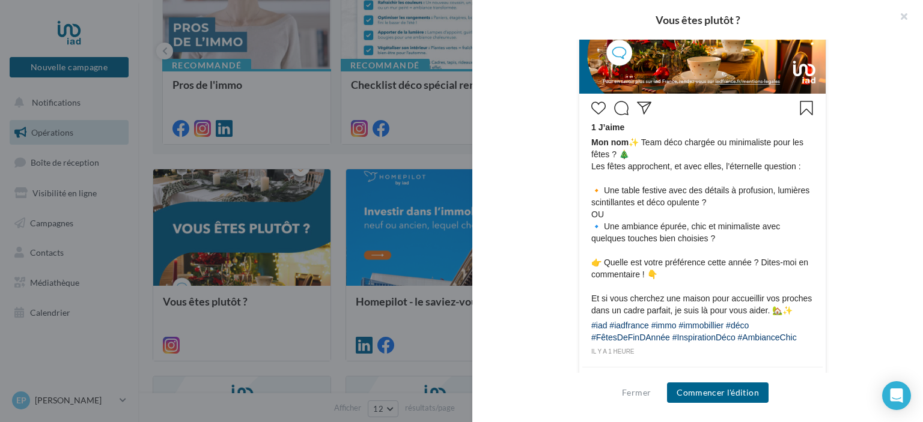
scroll to position [484, 0]
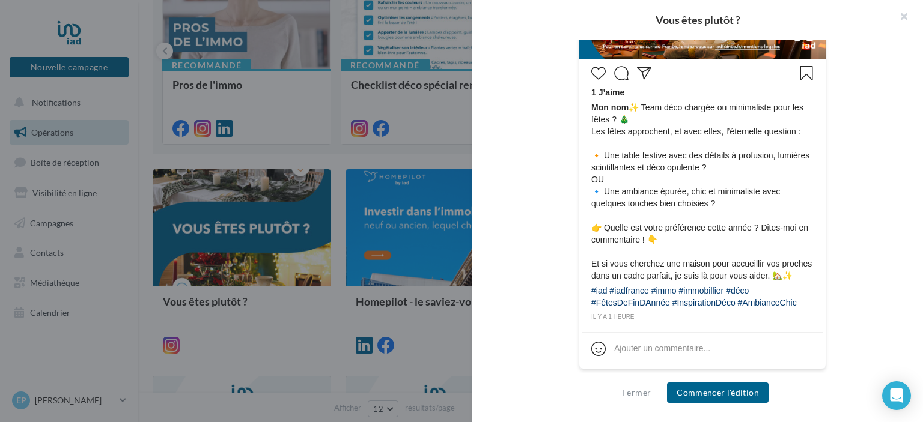
drag, startPoint x: 628, startPoint y: 169, endPoint x: 810, endPoint y: 299, distance: 223.6
click at [810, 299] on div "1 J’aime Mon nom ✨ Team déco chargée ou minimaliste pour les fêtes ? 🎄 Les fête…" at bounding box center [702, 192] width 240 height 261
copy div "✨ Team déco chargée ou minimaliste pour les fêtes ? 🎄 Les fêtes approchent, et …"
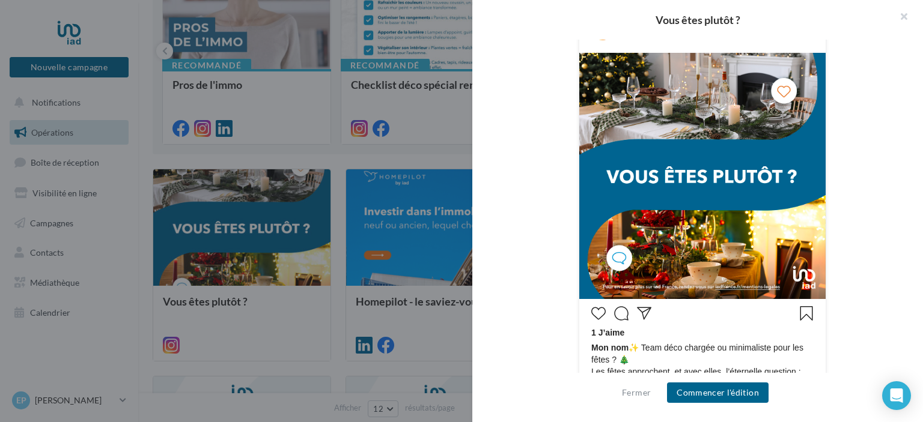
click at [728, 124] on img at bounding box center [702, 176] width 246 height 246
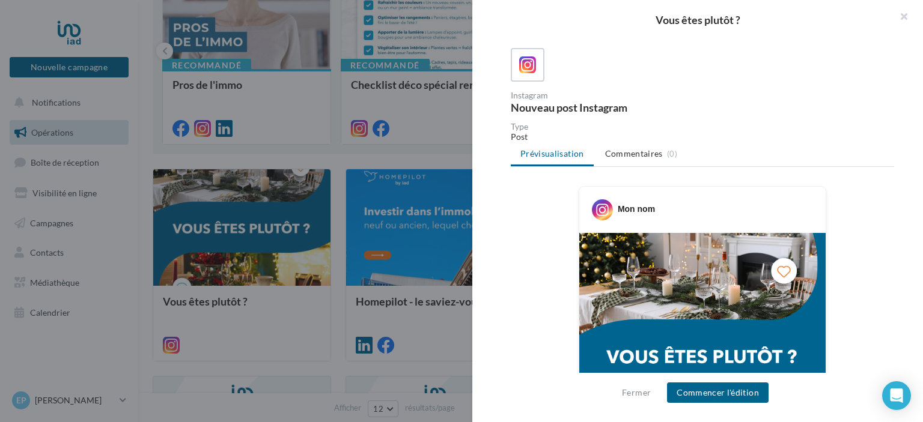
scroll to position [304, 0]
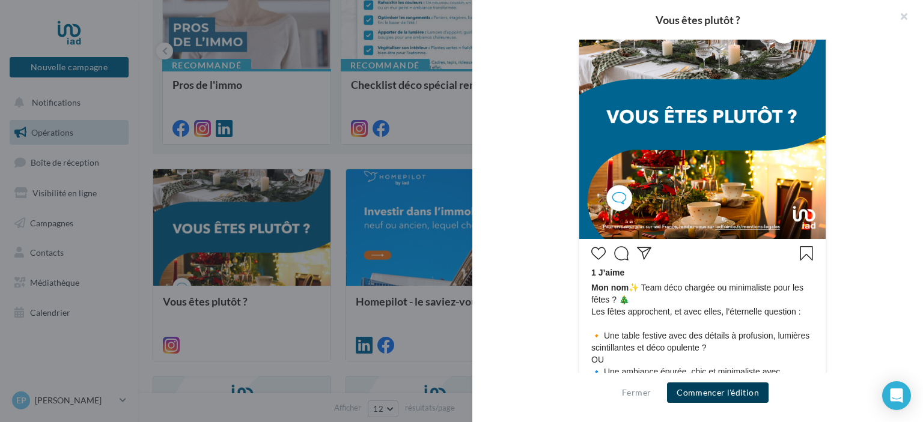
click at [726, 391] on button "Commencer l'édition" at bounding box center [718, 393] width 102 height 20
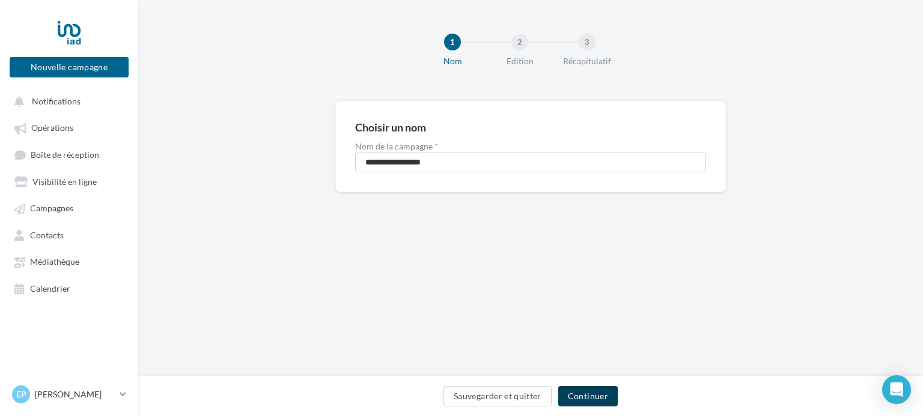
click at [593, 389] on button "Continuer" at bounding box center [587, 396] width 59 height 20
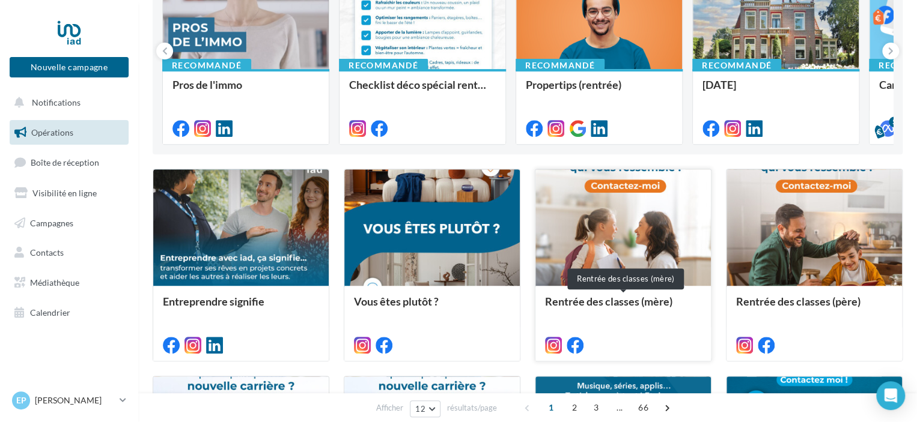
scroll to position [421, 0]
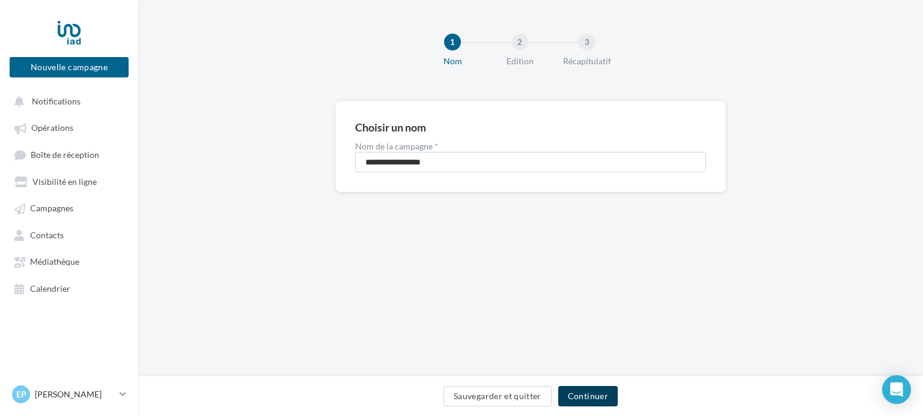
click at [596, 398] on button "Continuer" at bounding box center [587, 396] width 59 height 20
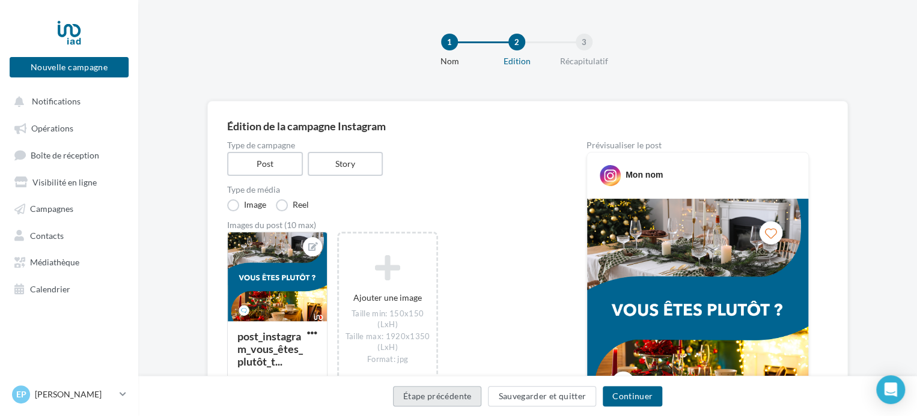
click at [458, 395] on button "Étape précédente" at bounding box center [437, 396] width 89 height 20
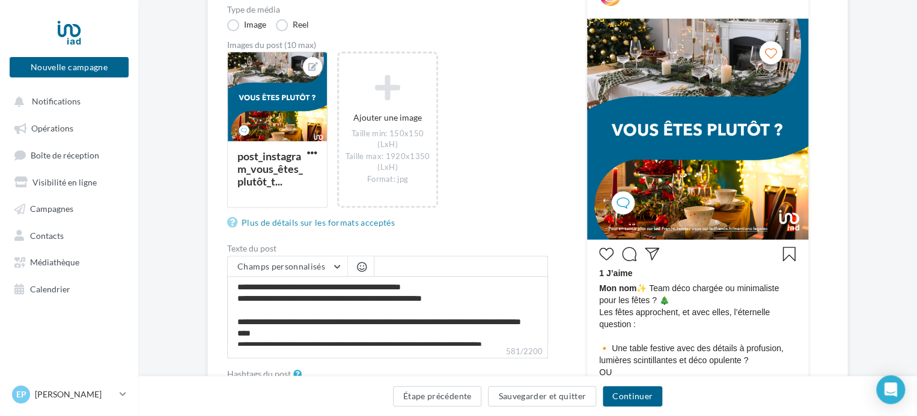
scroll to position [360, 0]
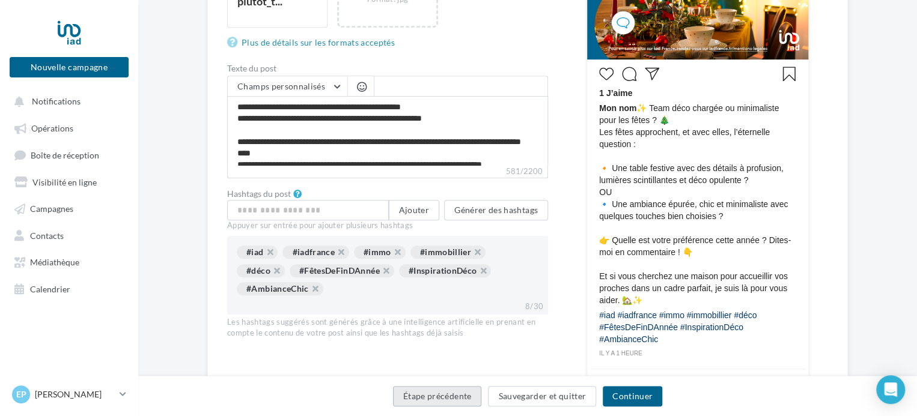
click at [417, 395] on button "Étape précédente" at bounding box center [437, 396] width 89 height 20
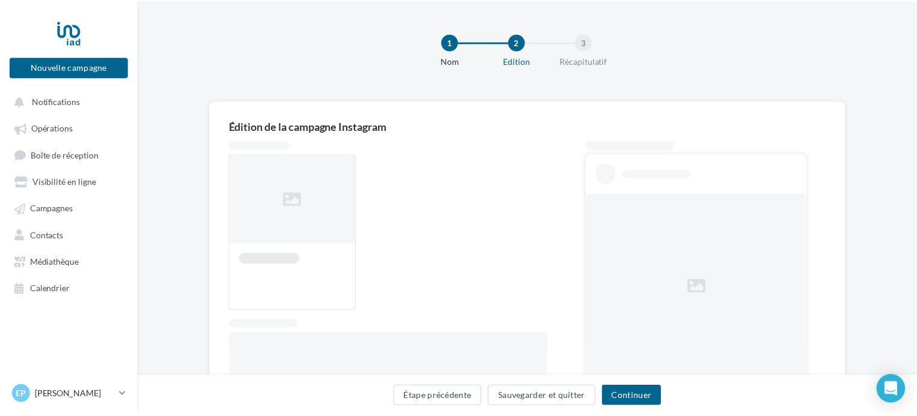
scroll to position [193, 0]
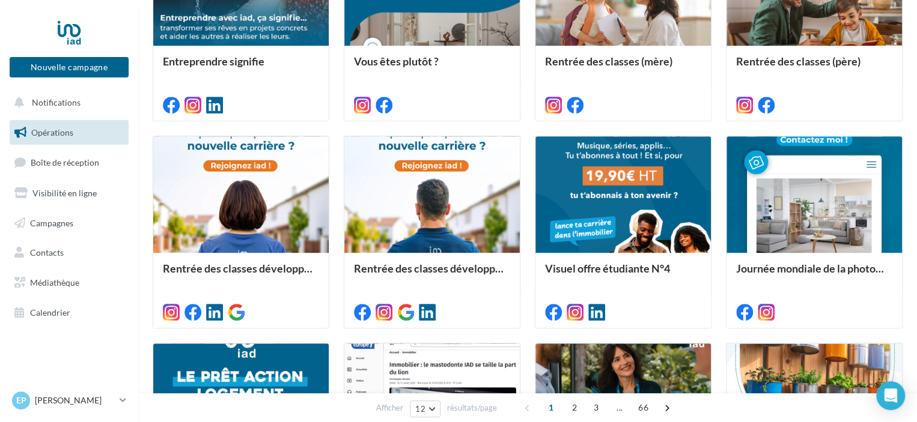
scroll to position [601, 0]
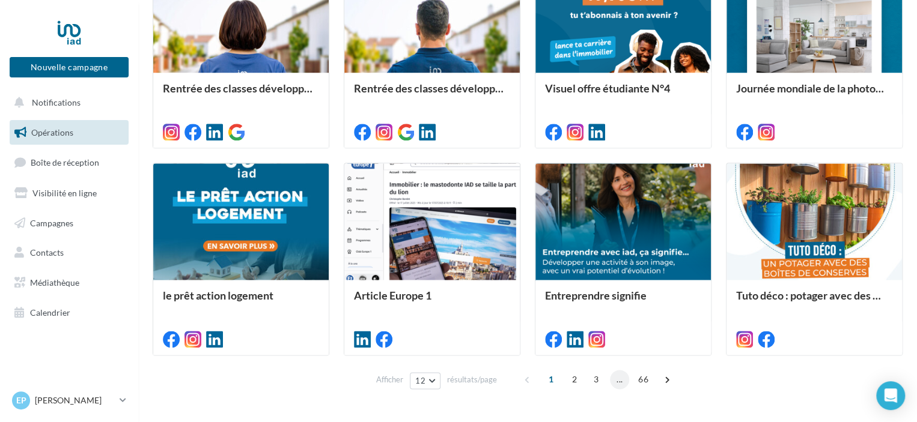
click at [620, 380] on span "..." at bounding box center [619, 379] width 19 height 19
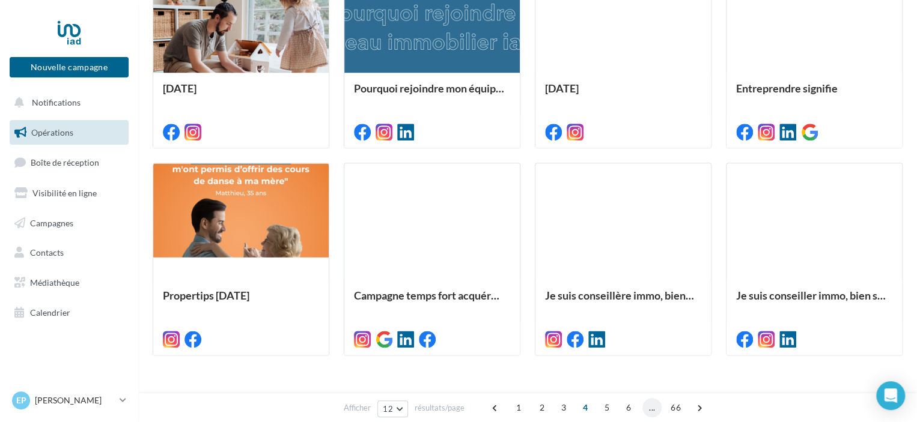
scroll to position [300, 0]
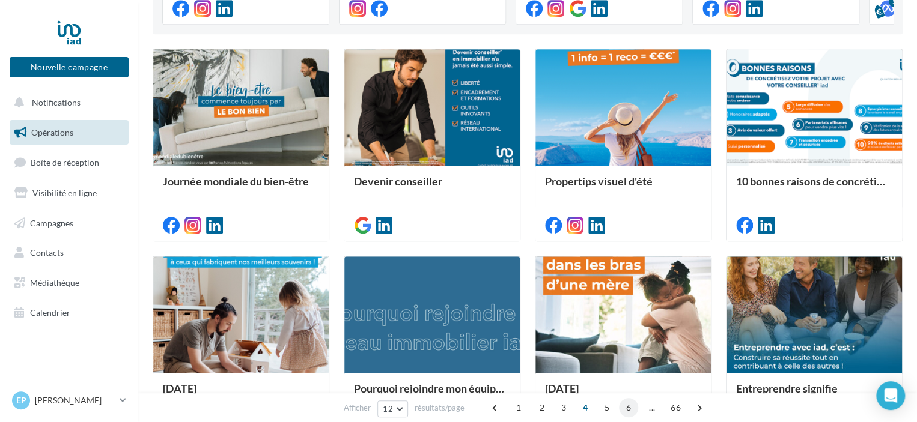
click at [619, 410] on span "6" at bounding box center [628, 407] width 19 height 19
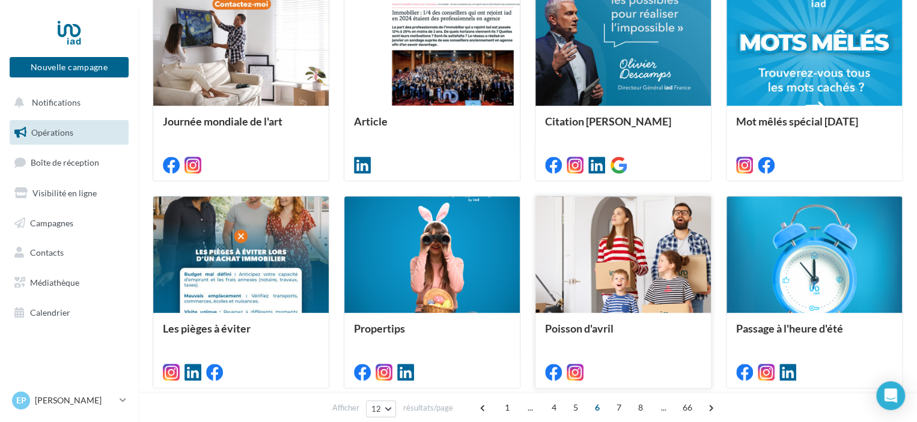
scroll to position [601, 0]
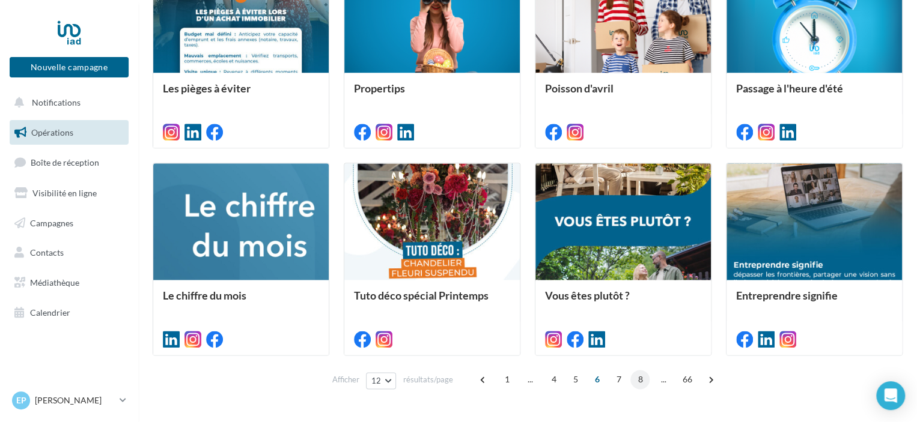
click at [634, 380] on span "8" at bounding box center [639, 379] width 19 height 19
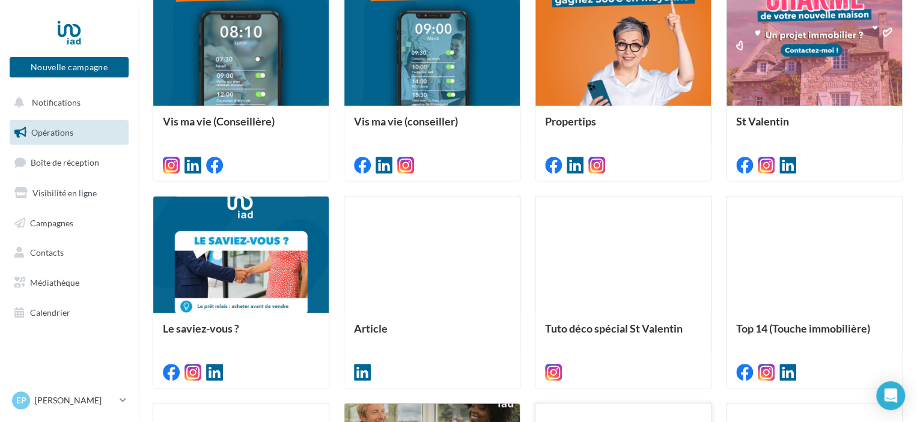
scroll to position [634, 0]
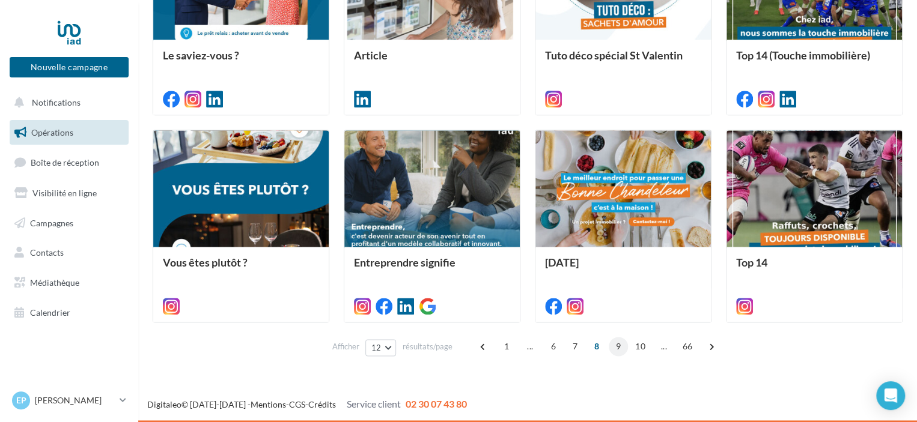
click at [620, 347] on span "9" at bounding box center [618, 346] width 19 height 19
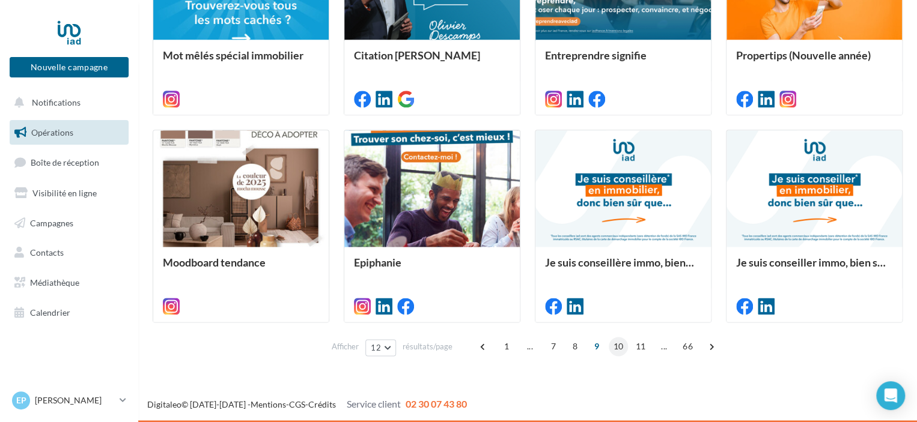
click at [620, 348] on span "10" at bounding box center [619, 346] width 20 height 19
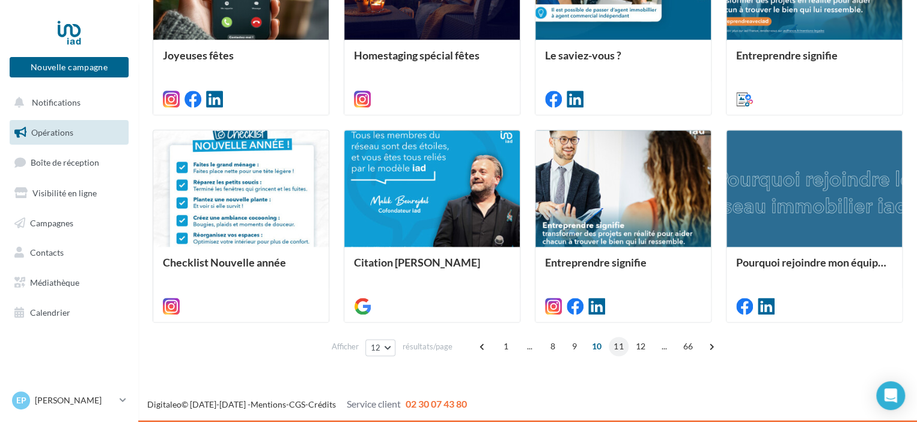
click at [613, 344] on span "11" at bounding box center [619, 346] width 20 height 19
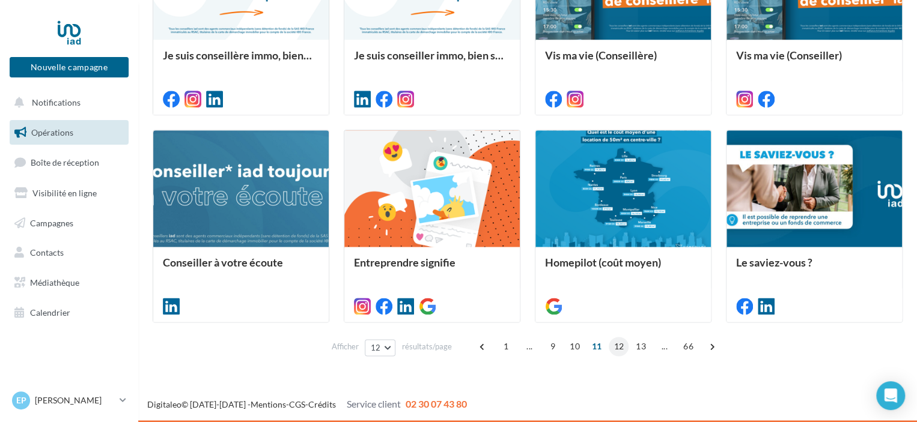
click at [613, 343] on span "12" at bounding box center [619, 346] width 20 height 19
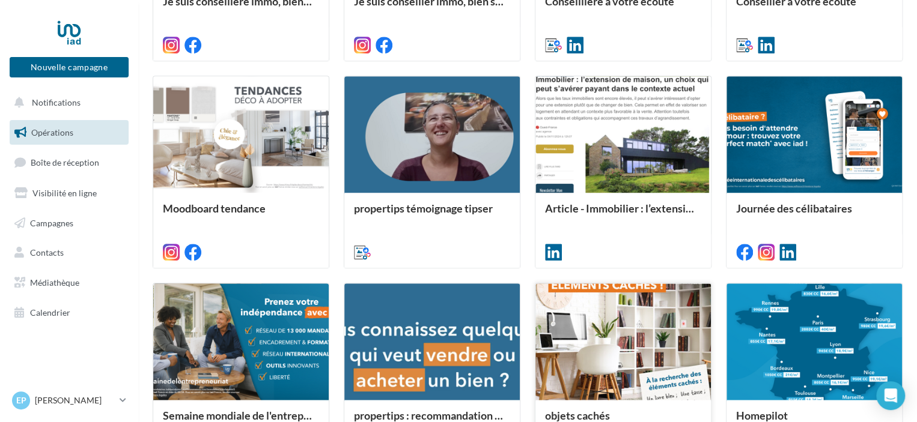
scroll to position [601, 0]
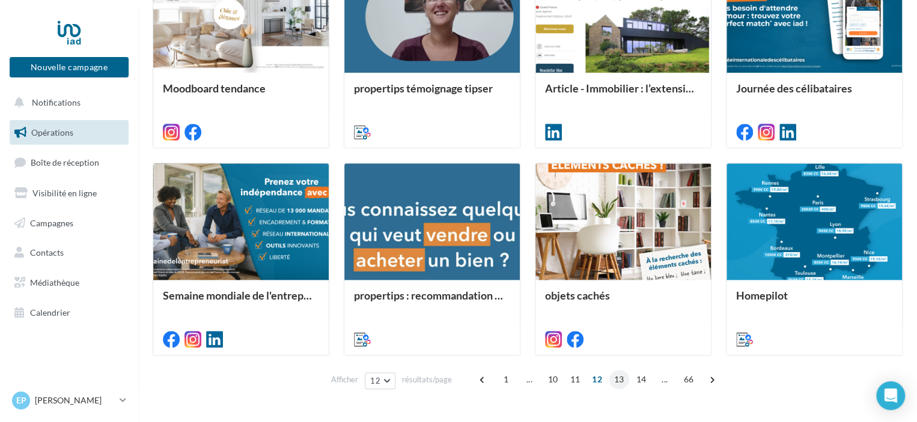
click at [618, 377] on span "13" at bounding box center [619, 379] width 20 height 19
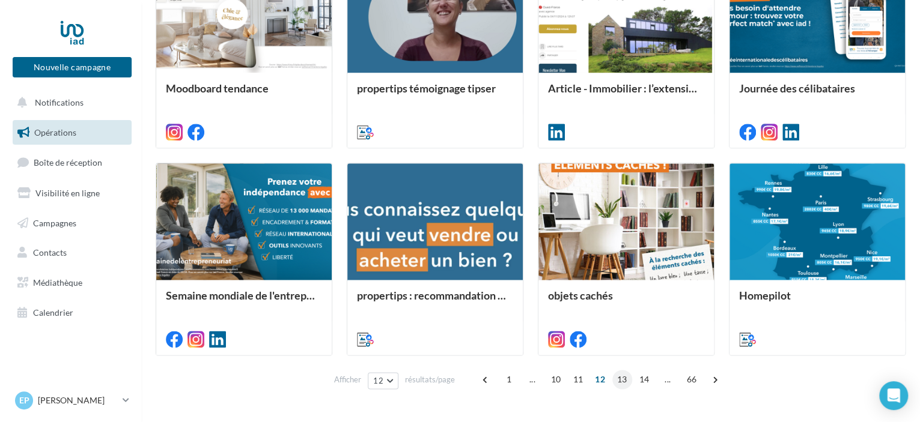
scroll to position [300, 0]
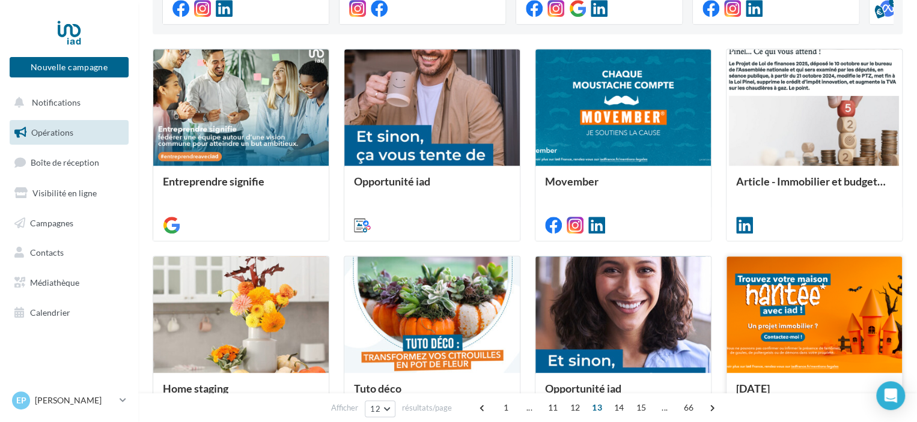
click at [813, 319] on div at bounding box center [813, 316] width 175 height 118
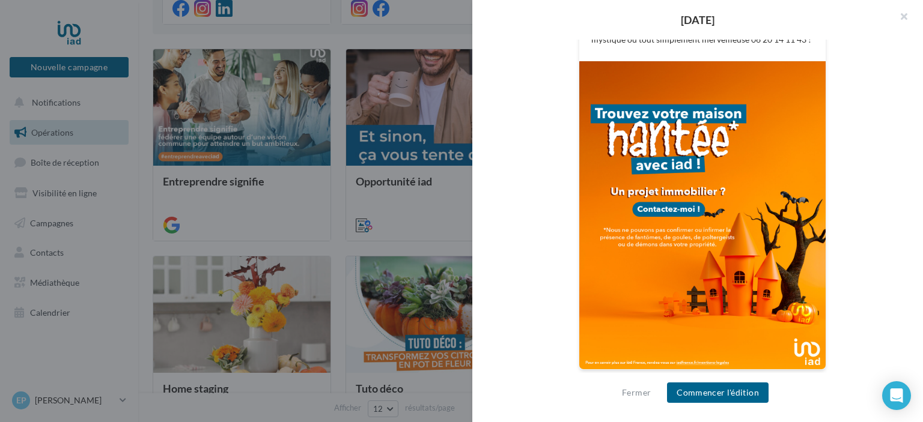
scroll to position [95, 0]
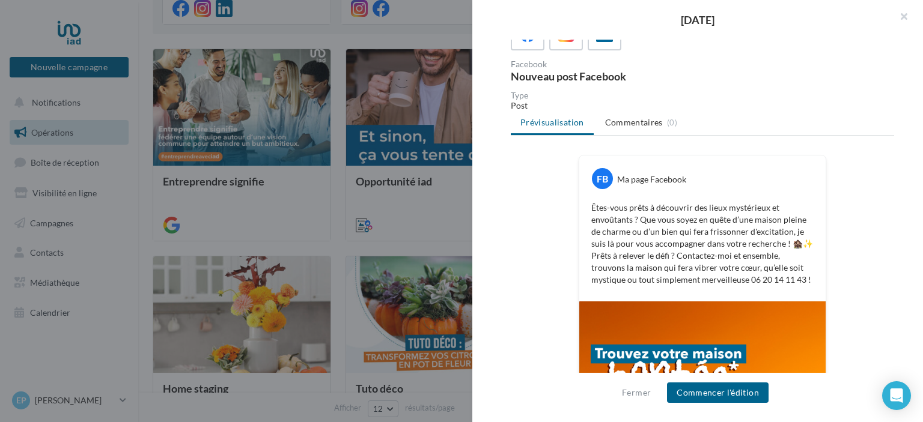
drag, startPoint x: 858, startPoint y: 231, endPoint x: 847, endPoint y: 228, distance: 11.2
click at [858, 231] on div "FB Ma page Facebook Êtes-vous prêts à découvrir des lieux mystérieux et envoûta…" at bounding box center [702, 390] width 383 height 470
click at [606, 133] on ul "Prévisualisation Commentaires (0)" at bounding box center [702, 124] width 383 height 24
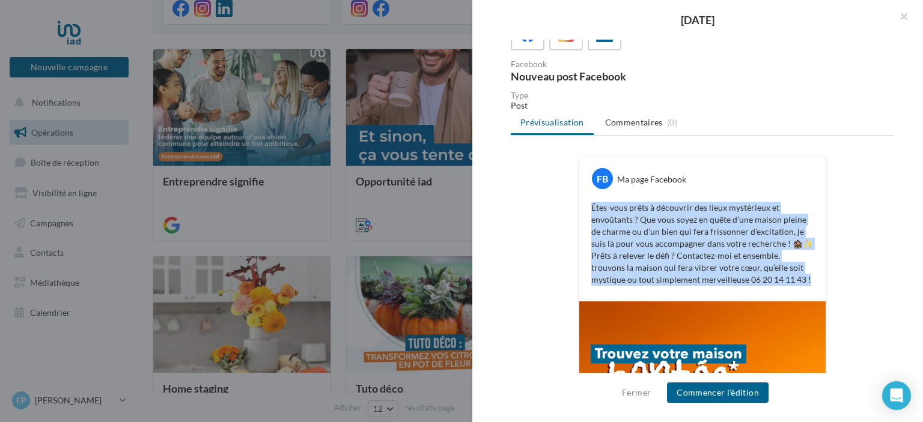
drag, startPoint x: 584, startPoint y: 204, endPoint x: 841, endPoint y: 285, distance: 268.9
click at [841, 285] on div "FB Ma page Facebook Êtes-vous prêts à découvrir des lieux mystérieux et envoûta…" at bounding box center [702, 390] width 383 height 470
click at [719, 384] on button "Commencer l'édition" at bounding box center [718, 393] width 102 height 20
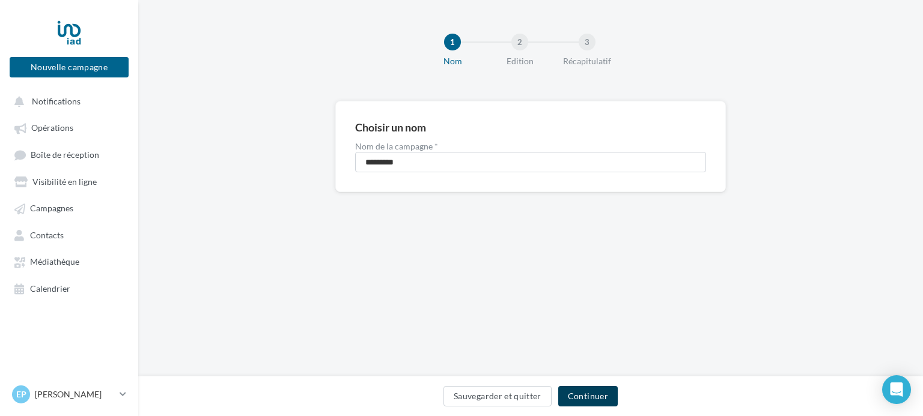
click at [609, 399] on button "Continuer" at bounding box center [587, 396] width 59 height 20
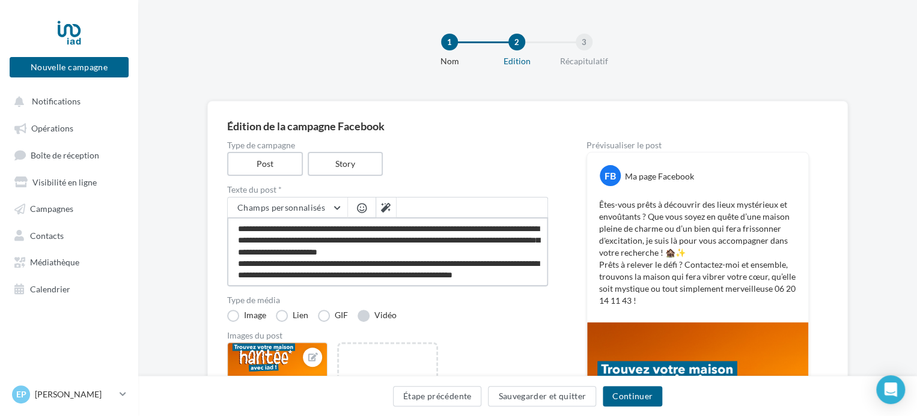
scroll to position [11, 0]
drag, startPoint x: 237, startPoint y: 230, endPoint x: 416, endPoint y: 324, distance: 201.6
click at [416, 324] on div "Type de campagne Post Story Texte du post * Champs personnalisés Lien de sollic…" at bounding box center [387, 383] width 321 height 484
click at [500, 336] on div "Images du post" at bounding box center [387, 336] width 321 height 8
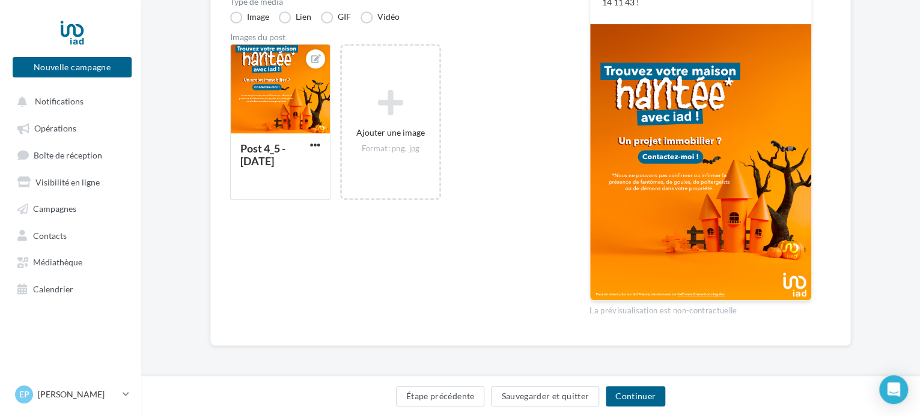
scroll to position [0, 0]
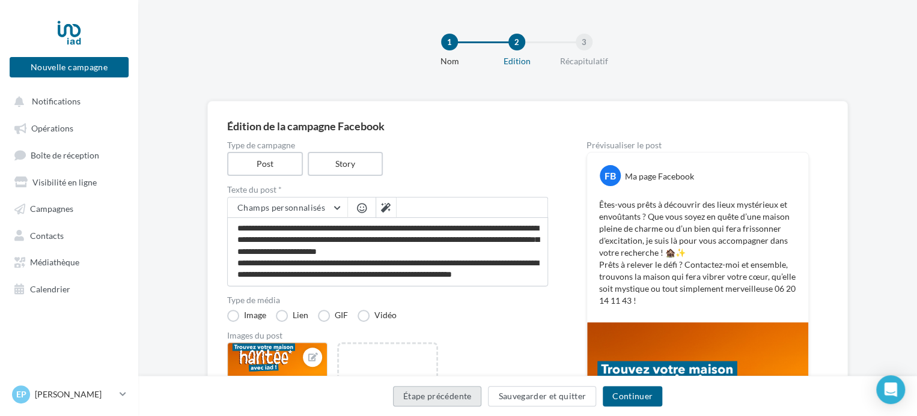
click at [434, 400] on button "Étape précédente" at bounding box center [437, 396] width 89 height 20
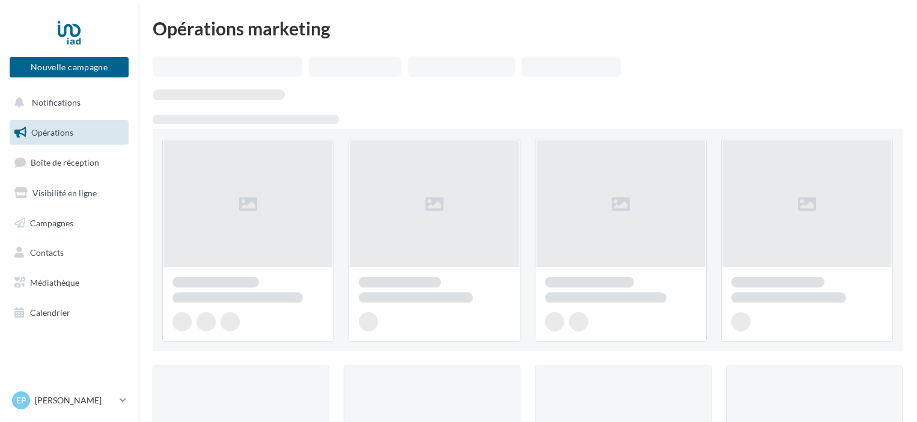
scroll to position [300, 0]
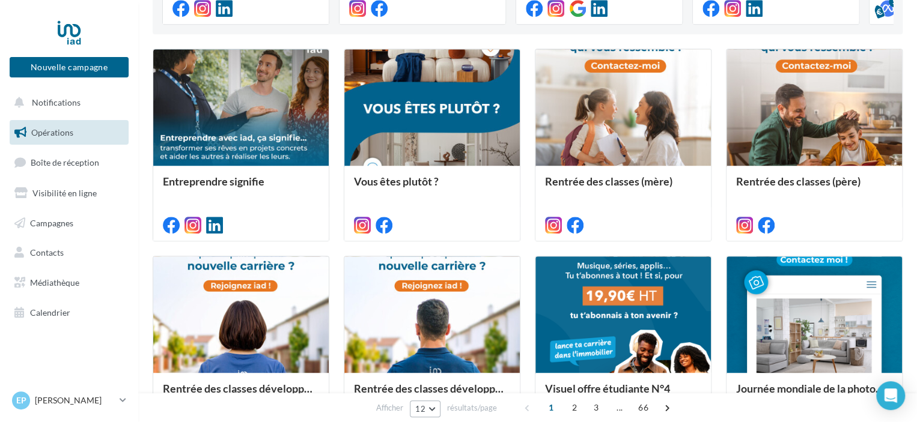
click at [428, 408] on button "12" at bounding box center [425, 409] width 31 height 17
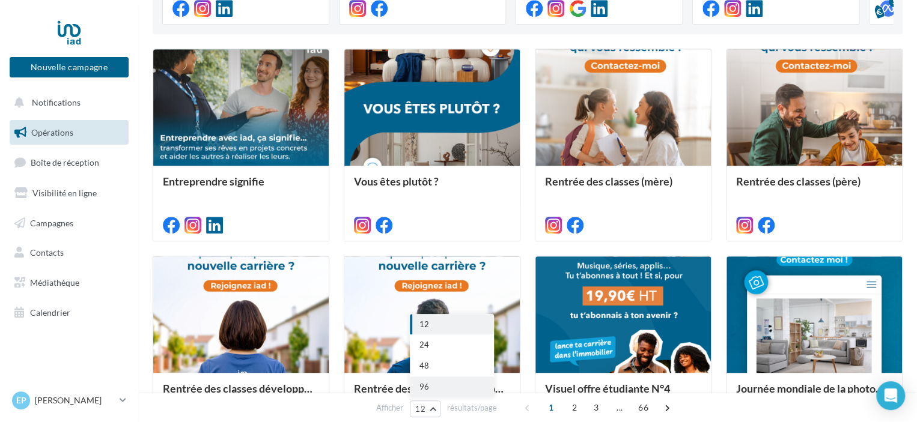
click at [426, 388] on span "96" at bounding box center [424, 387] width 10 height 10
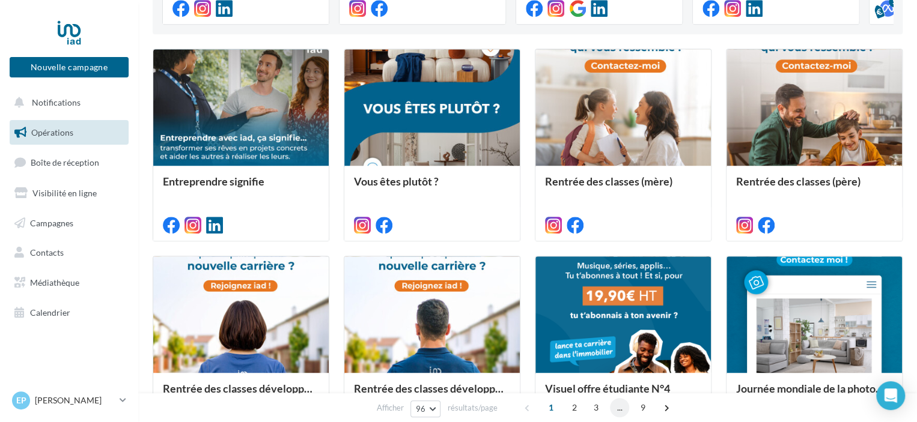
click at [618, 410] on span "..." at bounding box center [619, 407] width 19 height 19
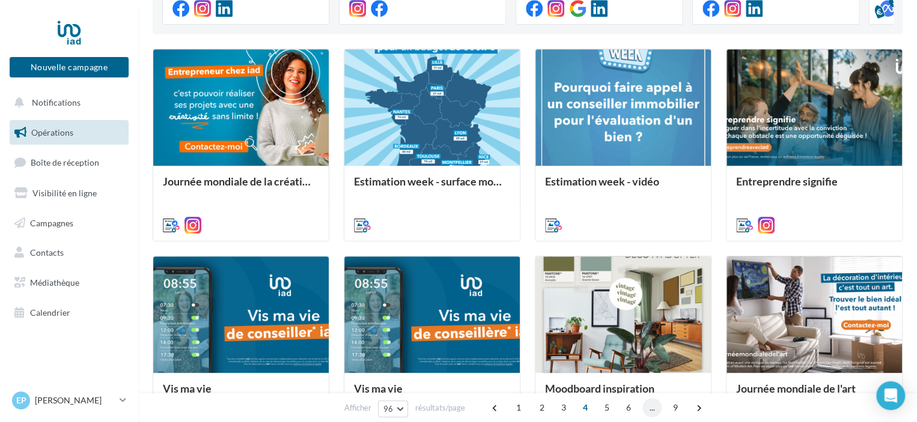
click at [645, 410] on span "..." at bounding box center [651, 407] width 19 height 19
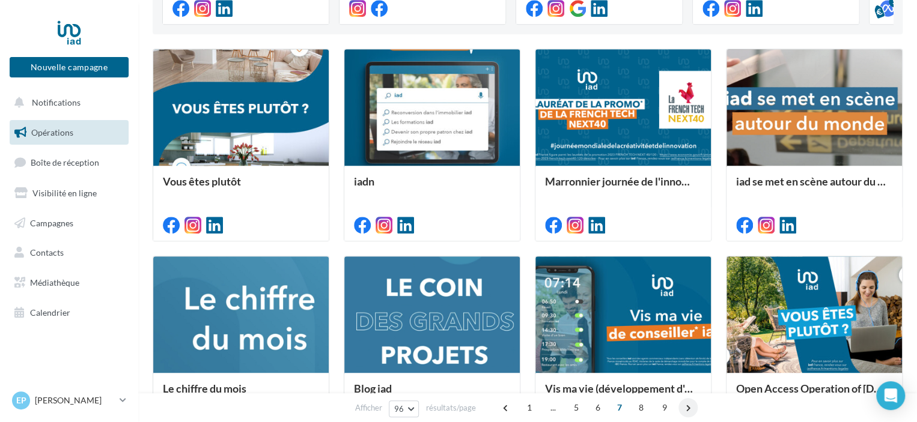
click at [681, 412] on span at bounding box center [687, 407] width 19 height 19
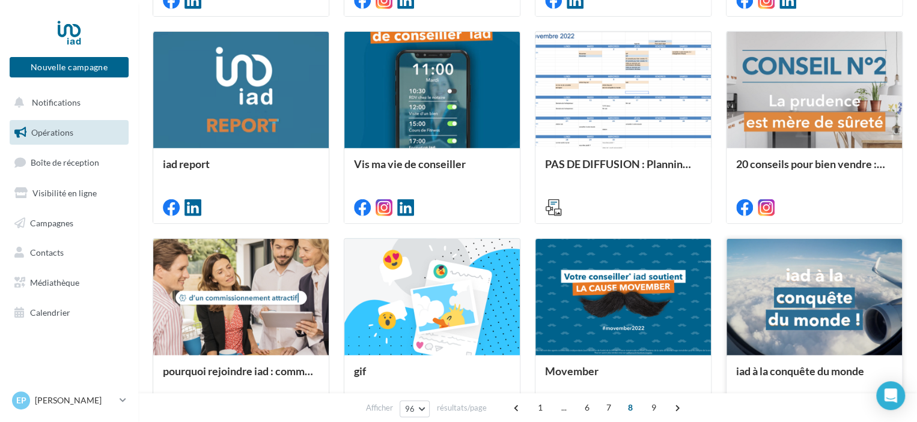
scroll to position [1742, 0]
